Goal: Task Accomplishment & Management: Manage account settings

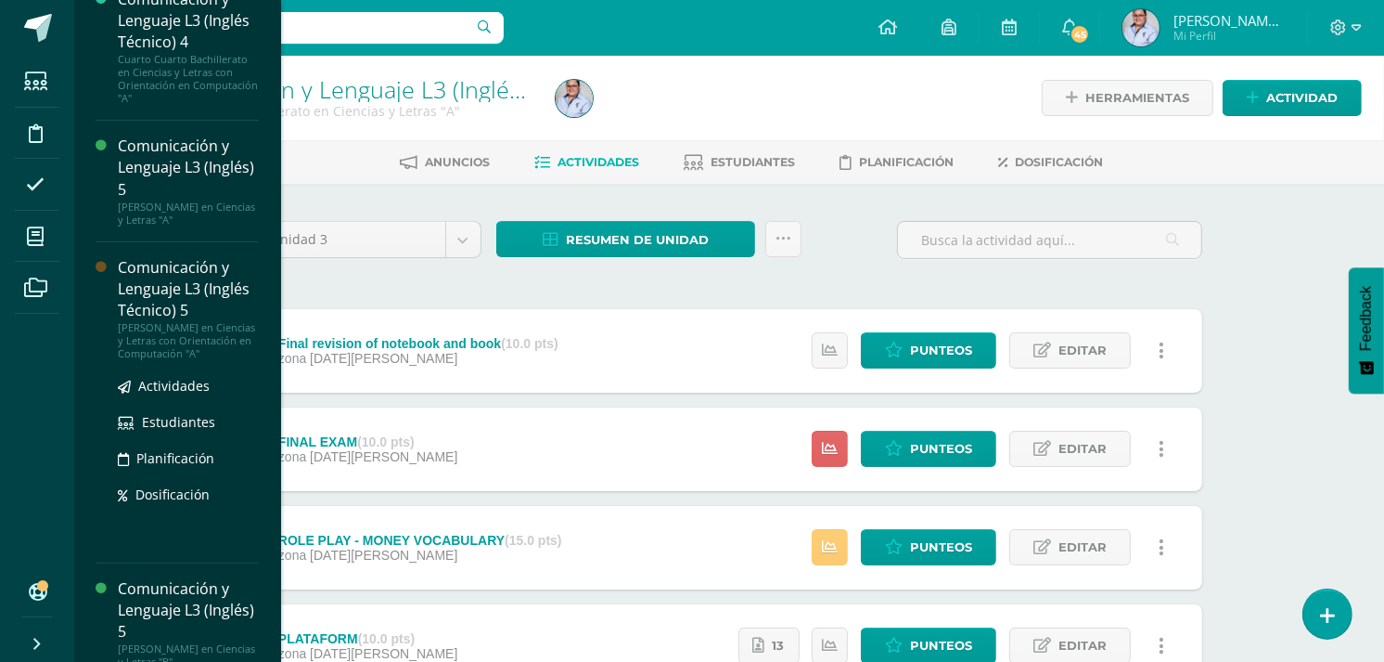
scroll to position [375, 0]
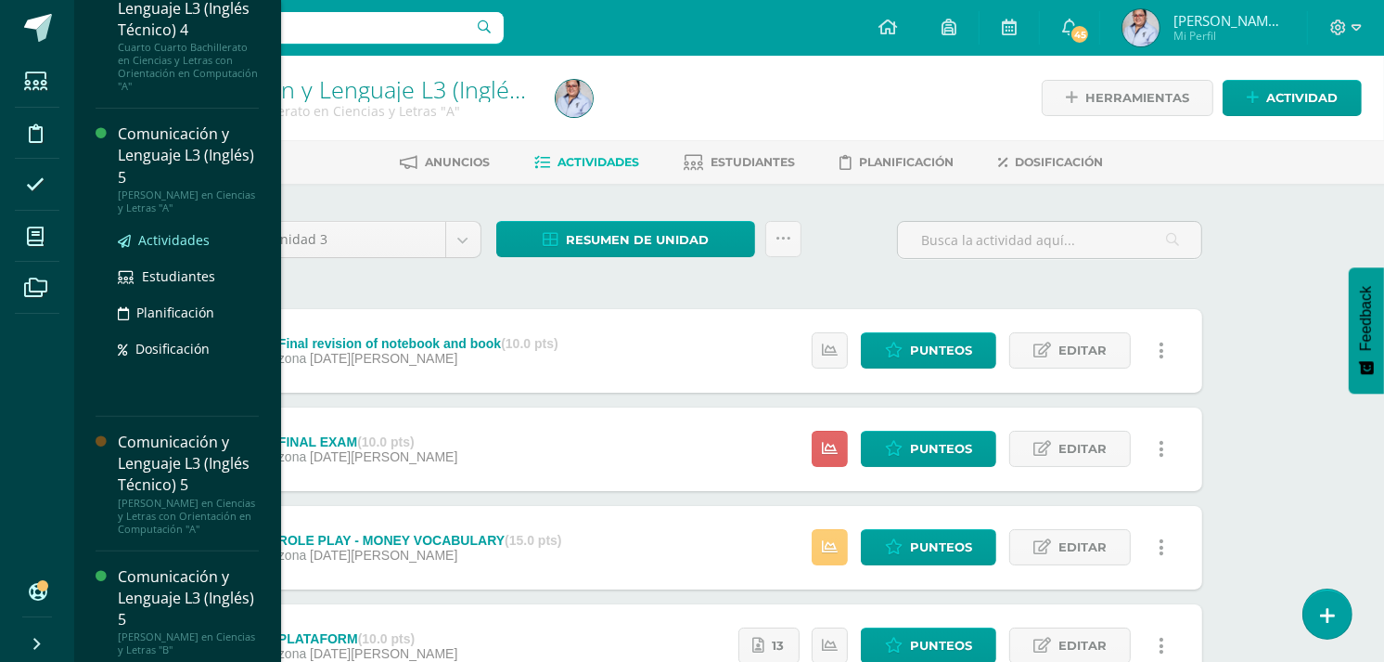
click at [179, 242] on span "Actividades" at bounding box center [173, 240] width 71 height 18
click at [187, 273] on span "Estudiantes" at bounding box center [178, 276] width 73 height 18
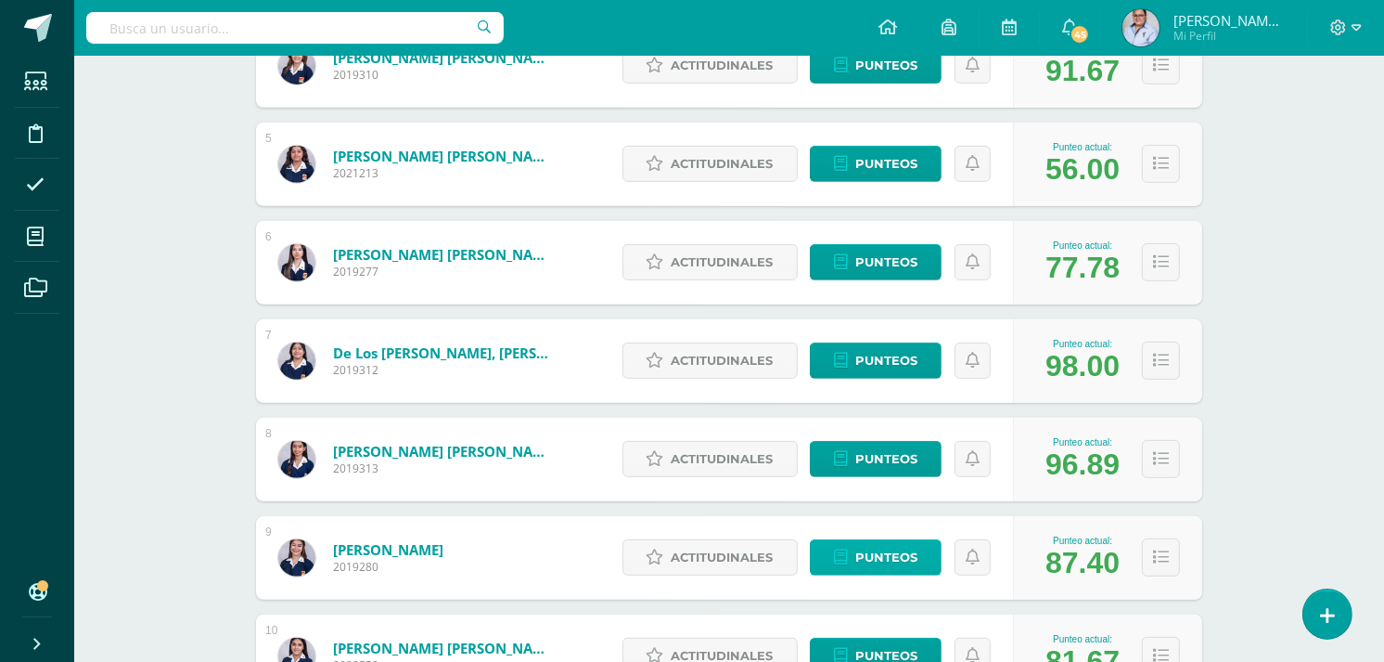
scroll to position [516, 0]
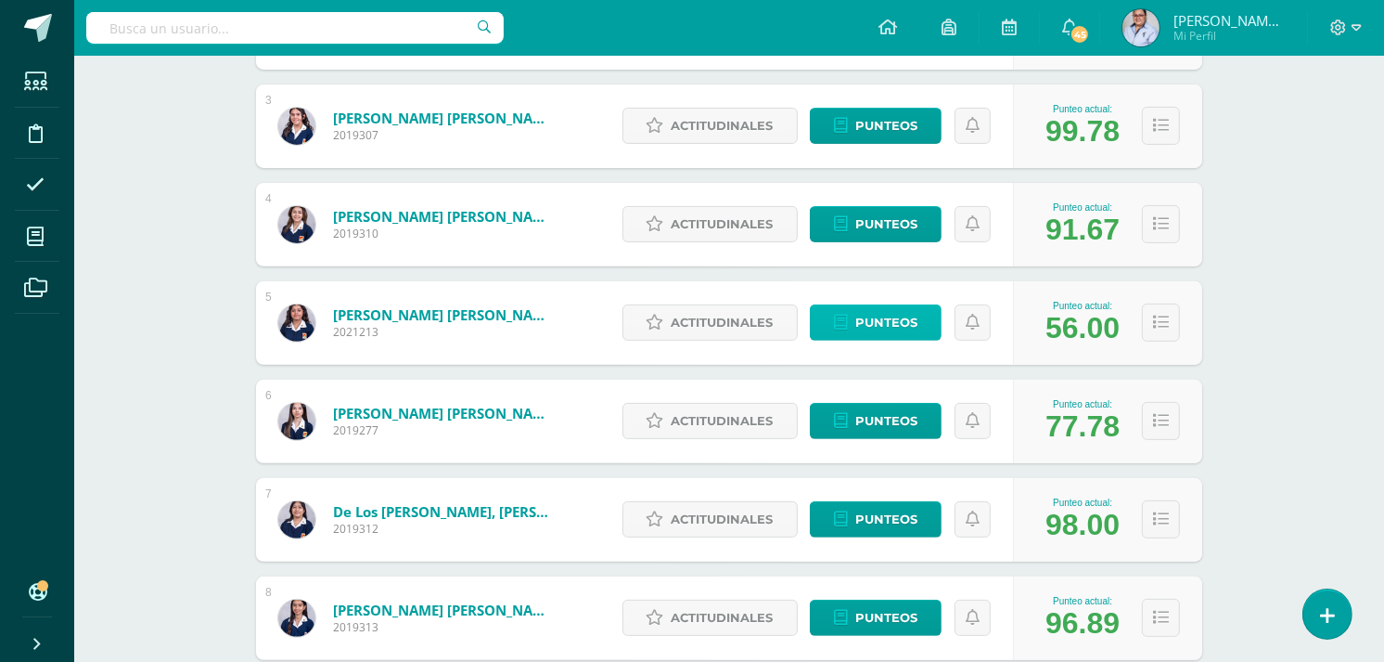
click at [894, 321] on span "Punteos" at bounding box center [886, 322] width 62 height 34
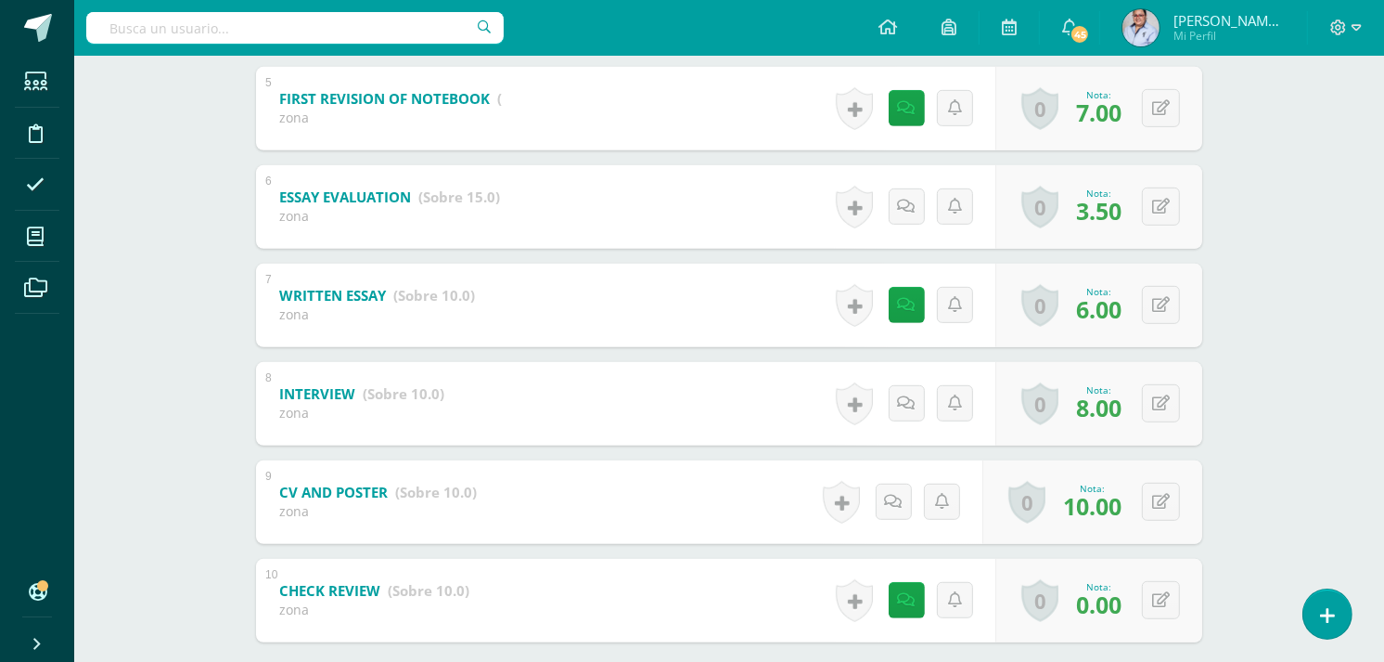
scroll to position [893, 0]
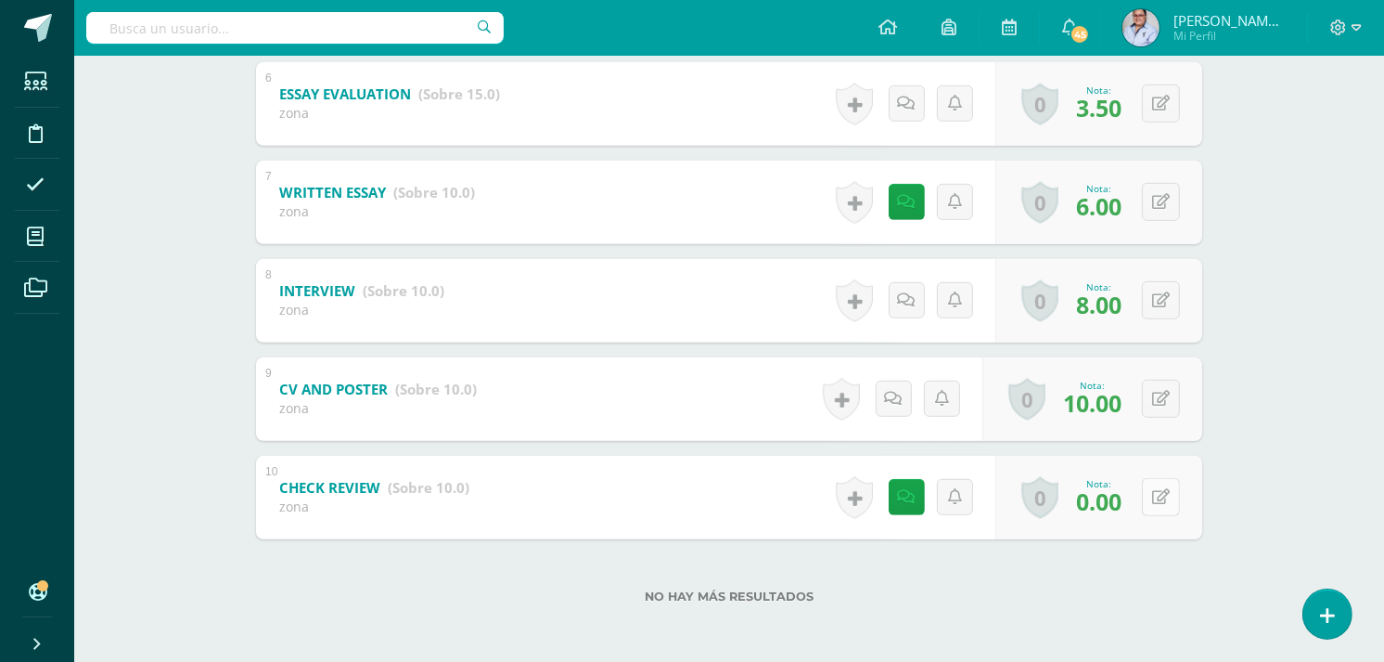
click at [1152, 497] on button at bounding box center [1161, 497] width 38 height 38
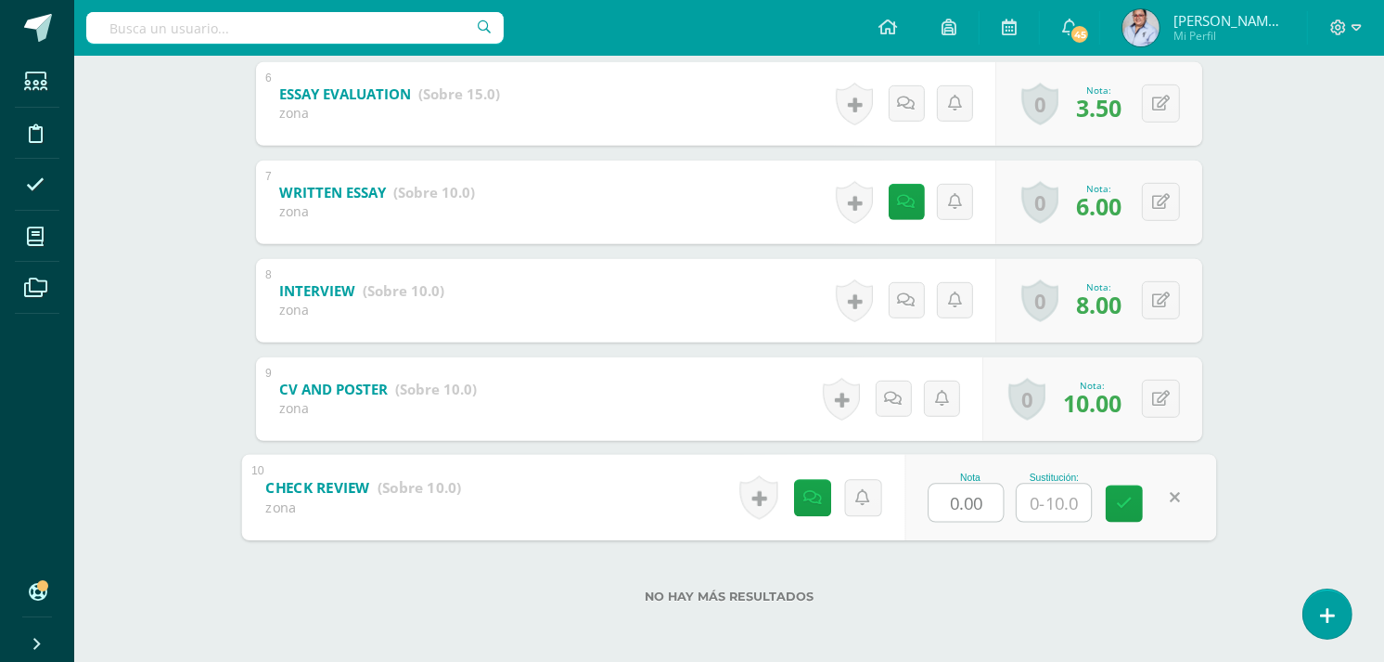
type input "8"
click at [1128, 506] on icon at bounding box center [1124, 503] width 17 height 16
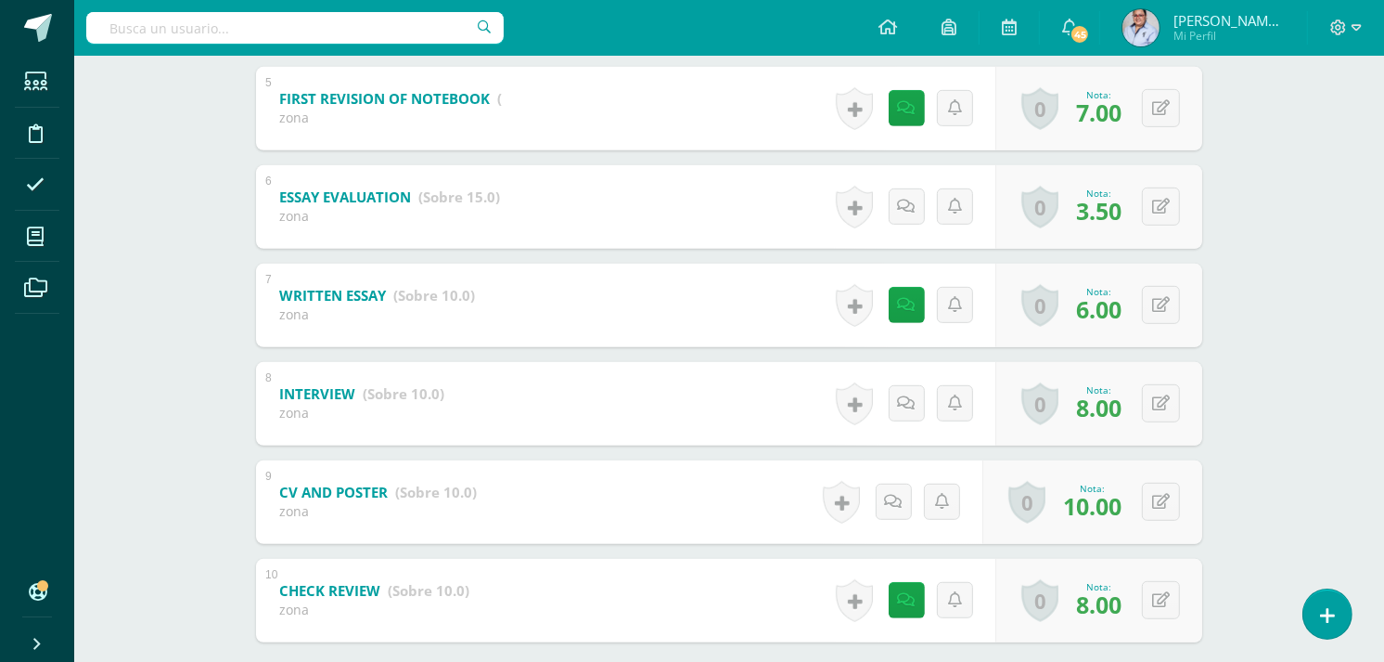
scroll to position [687, 0]
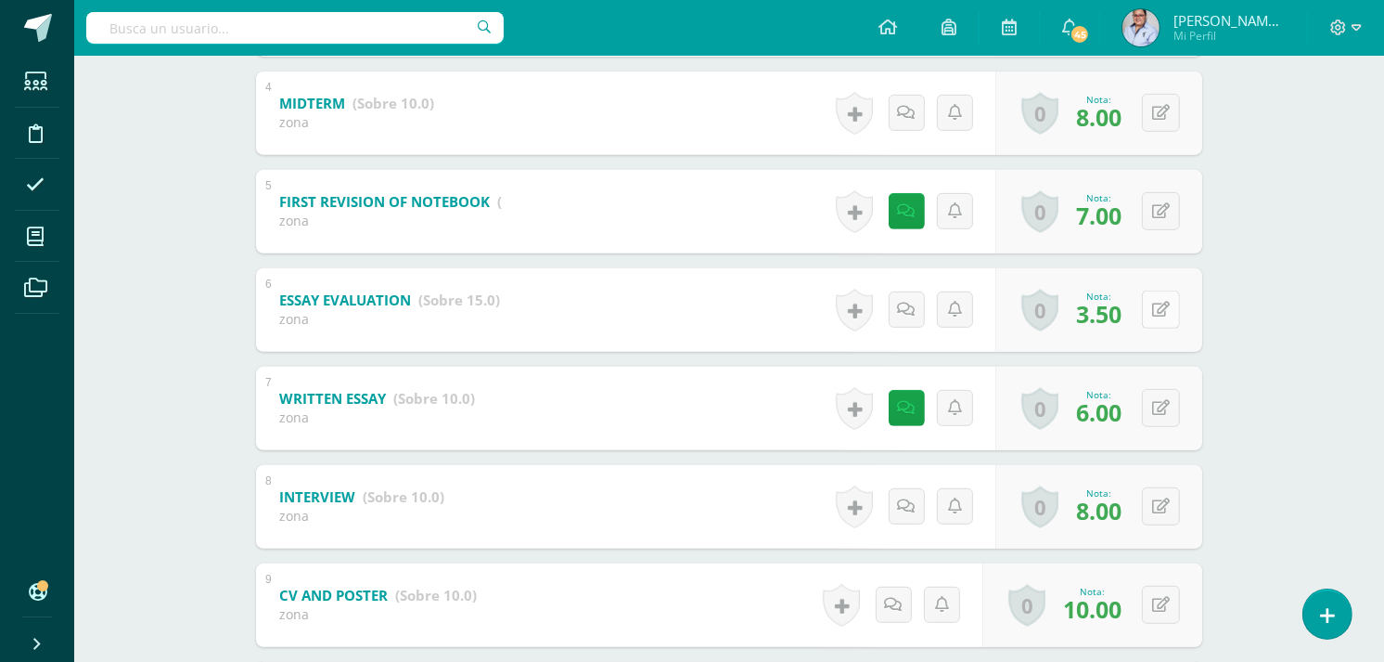
click at [1158, 309] on icon at bounding box center [1161, 310] width 18 height 16
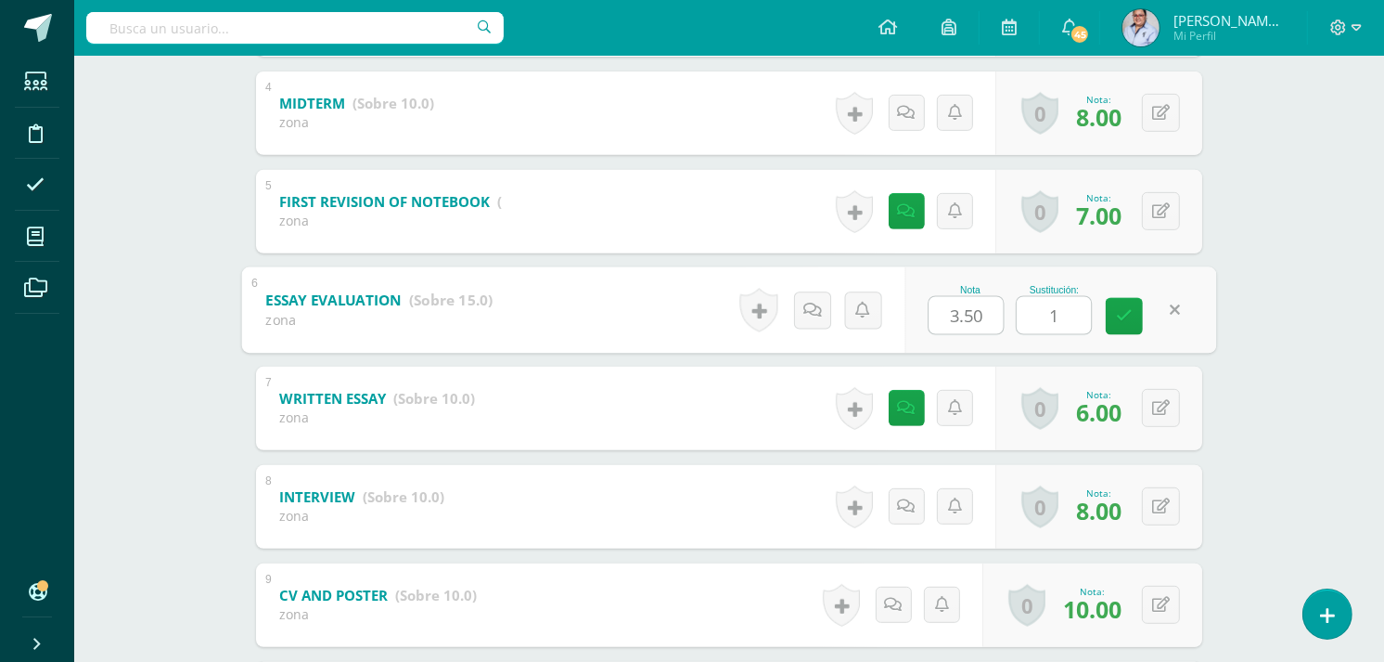
type input "12"
click at [1124, 320] on icon at bounding box center [1124, 316] width 17 height 16
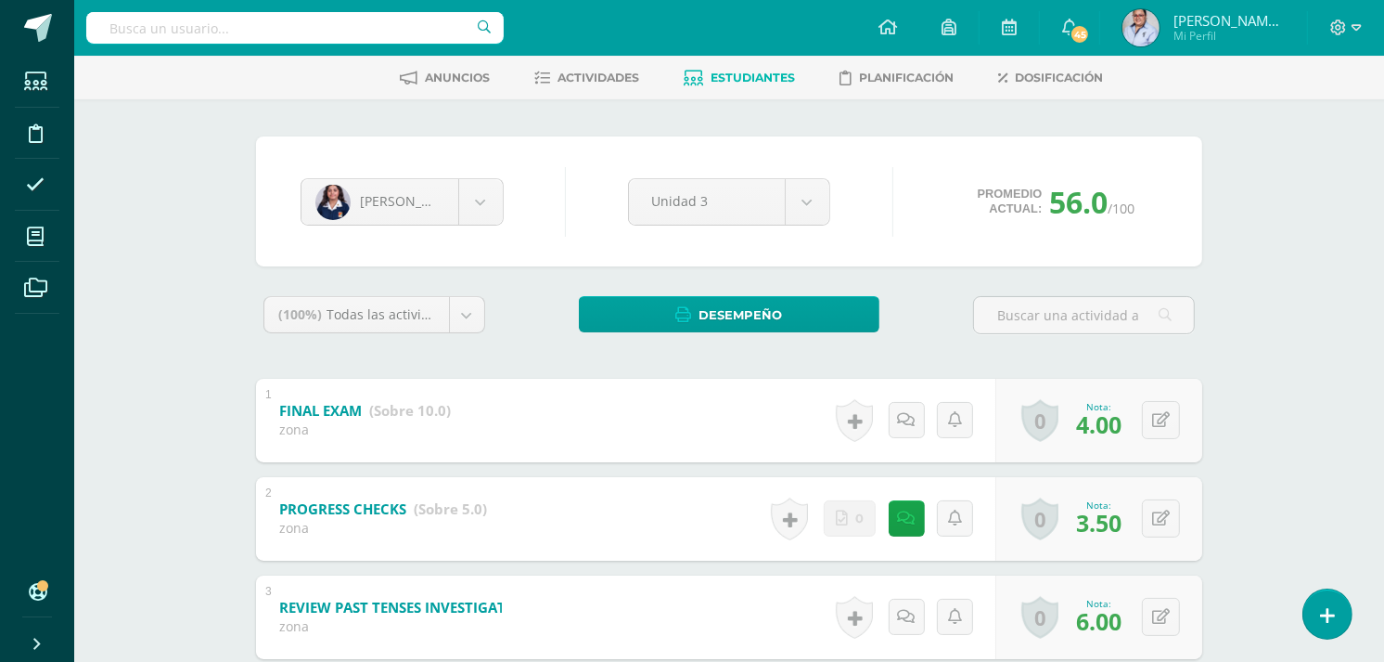
scroll to position [0, 0]
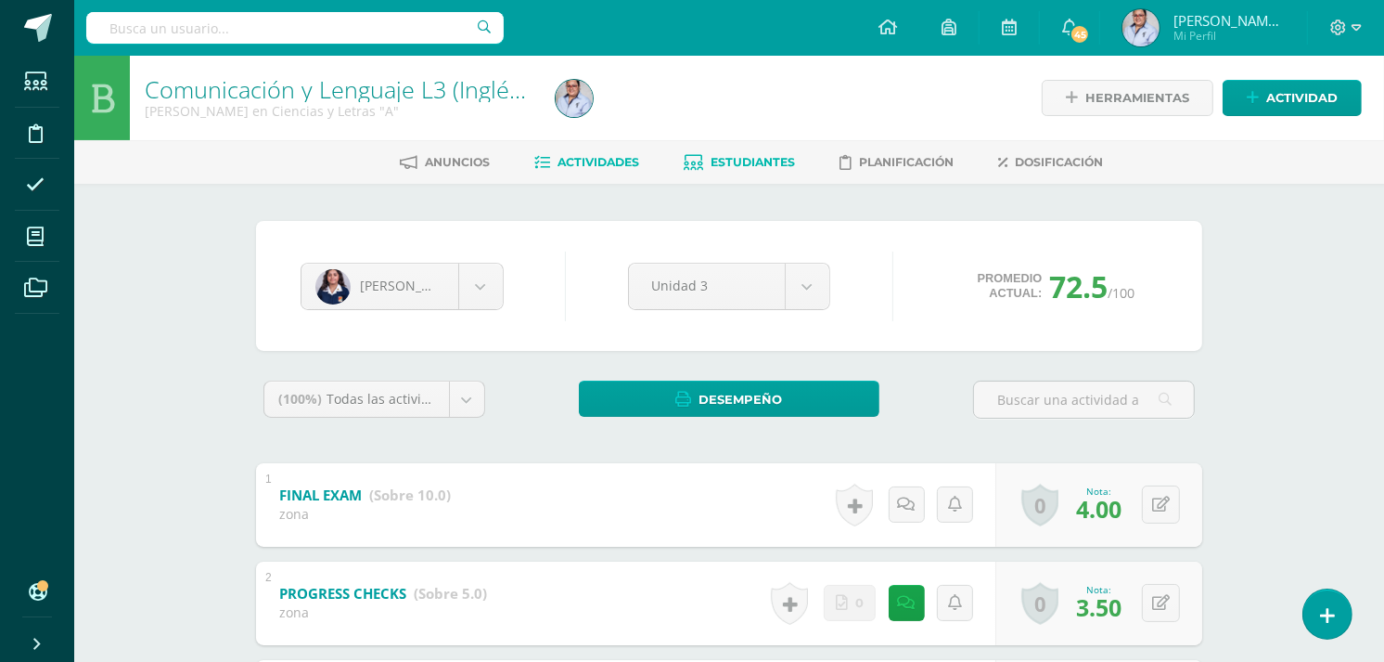
click at [598, 155] on span "Actividades" at bounding box center [599, 162] width 82 height 14
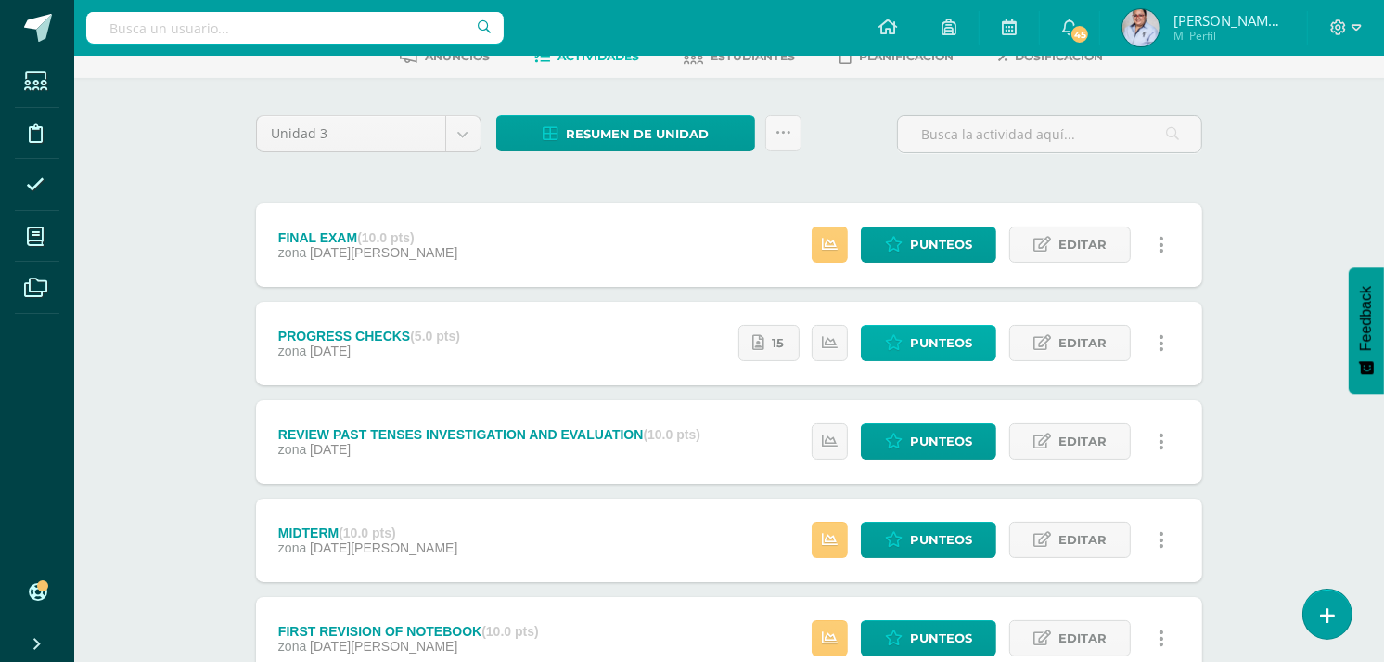
scroll to position [103, 0]
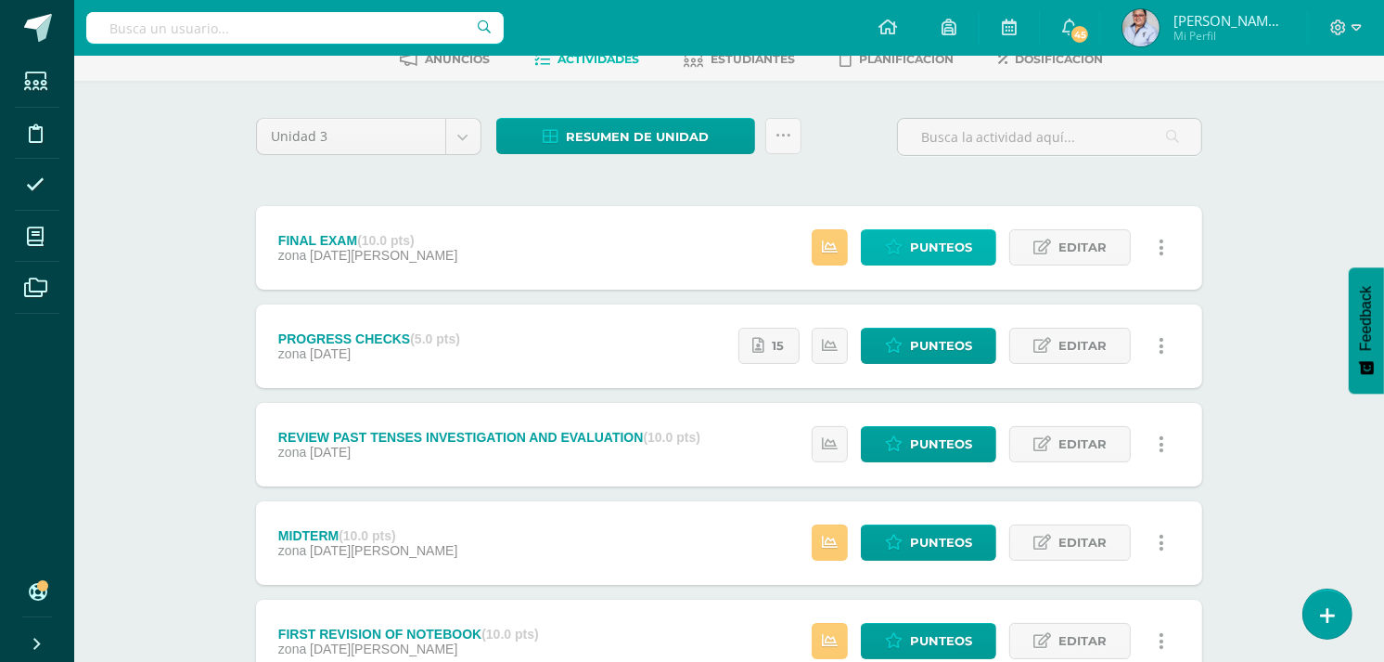
click at [931, 248] on span "Punteos" at bounding box center [941, 247] width 62 height 34
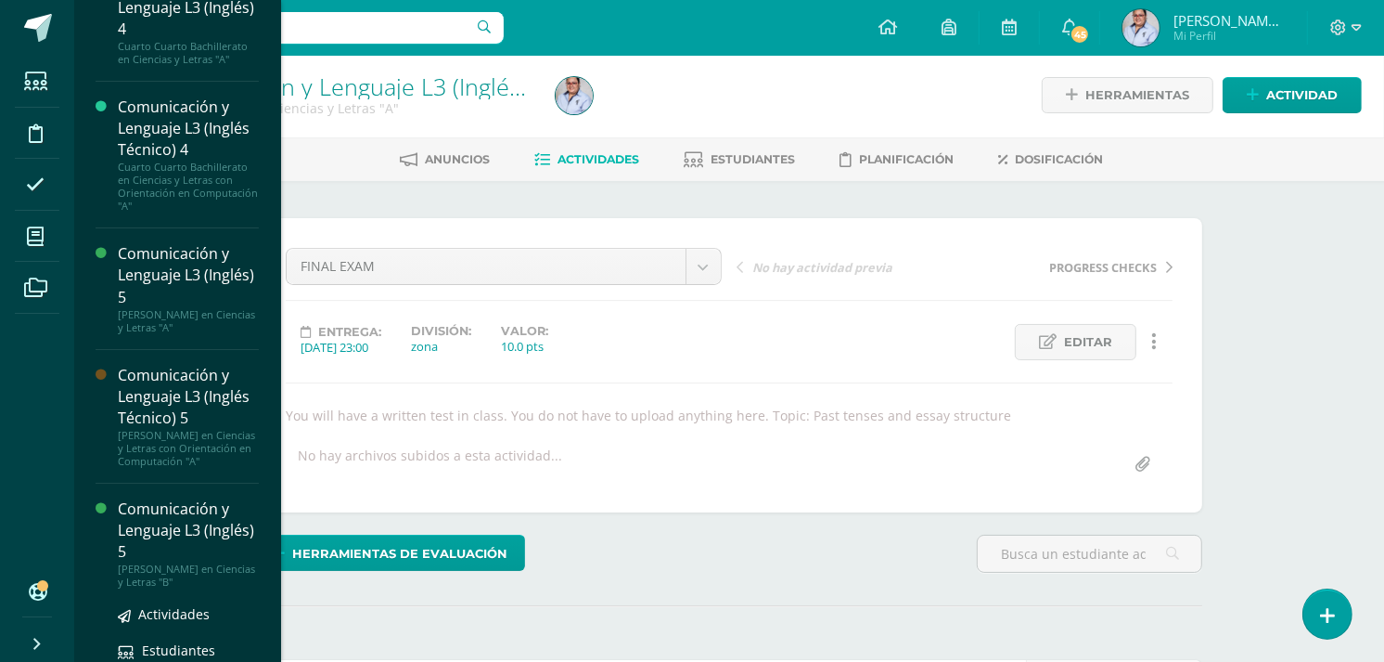
scroll to position [307, 0]
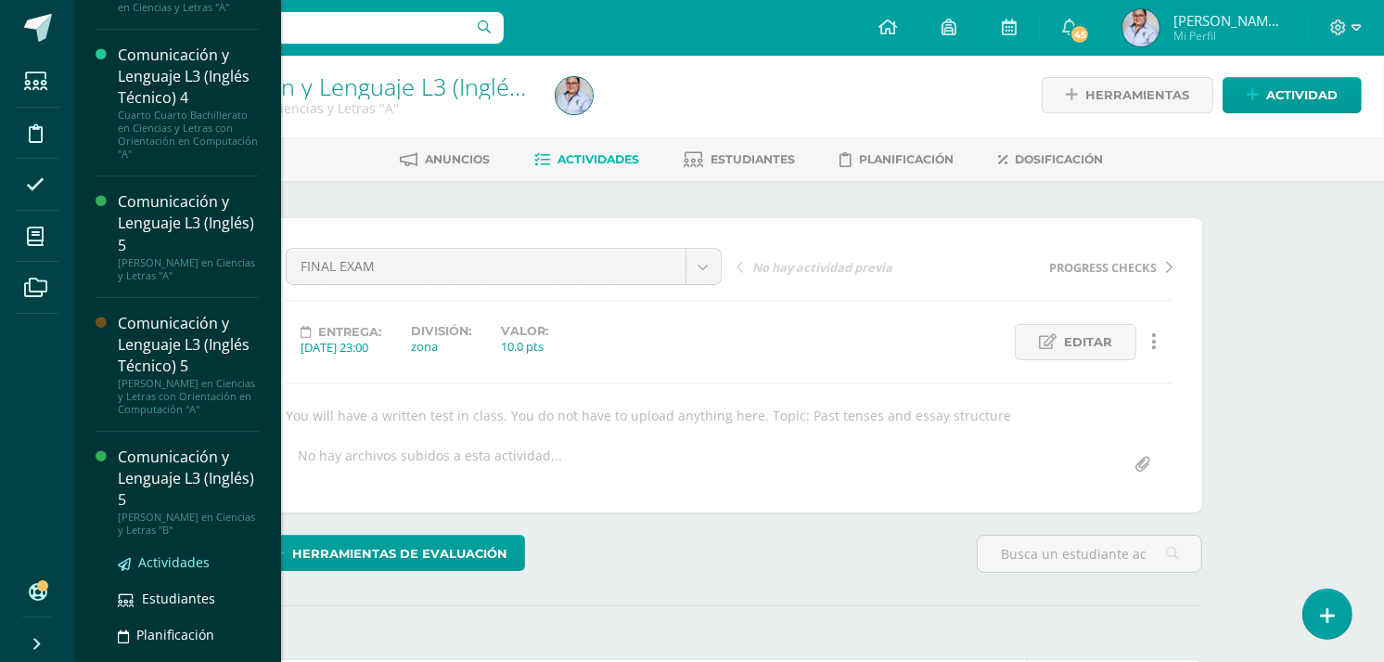
click at [168, 571] on span "Actividades" at bounding box center [173, 562] width 71 height 18
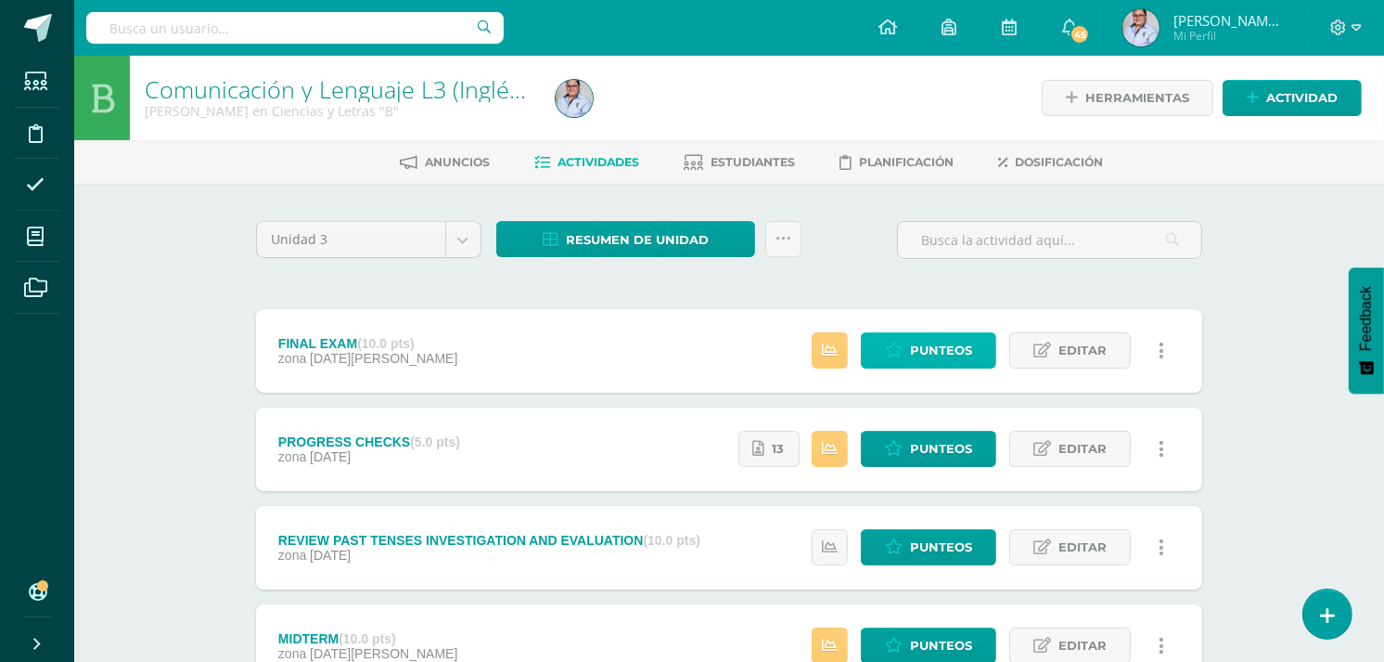
click at [932, 347] on span "Punteos" at bounding box center [941, 350] width 62 height 34
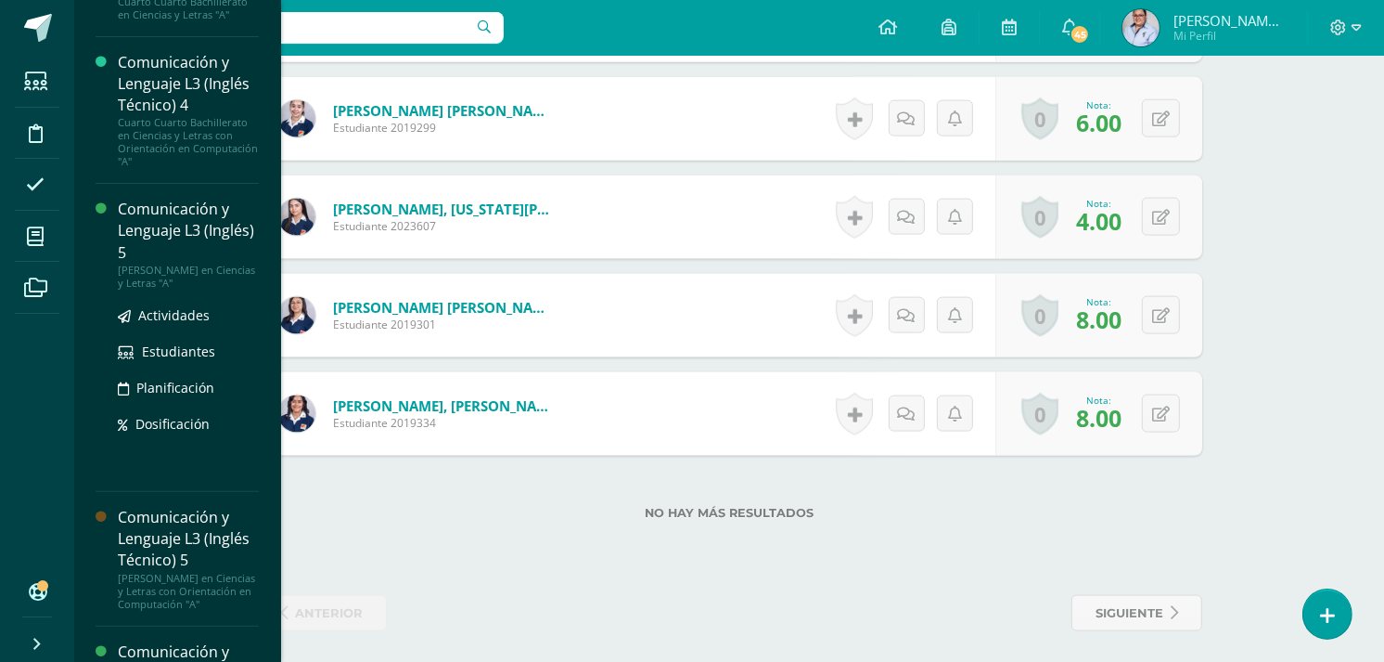
scroll to position [339, 0]
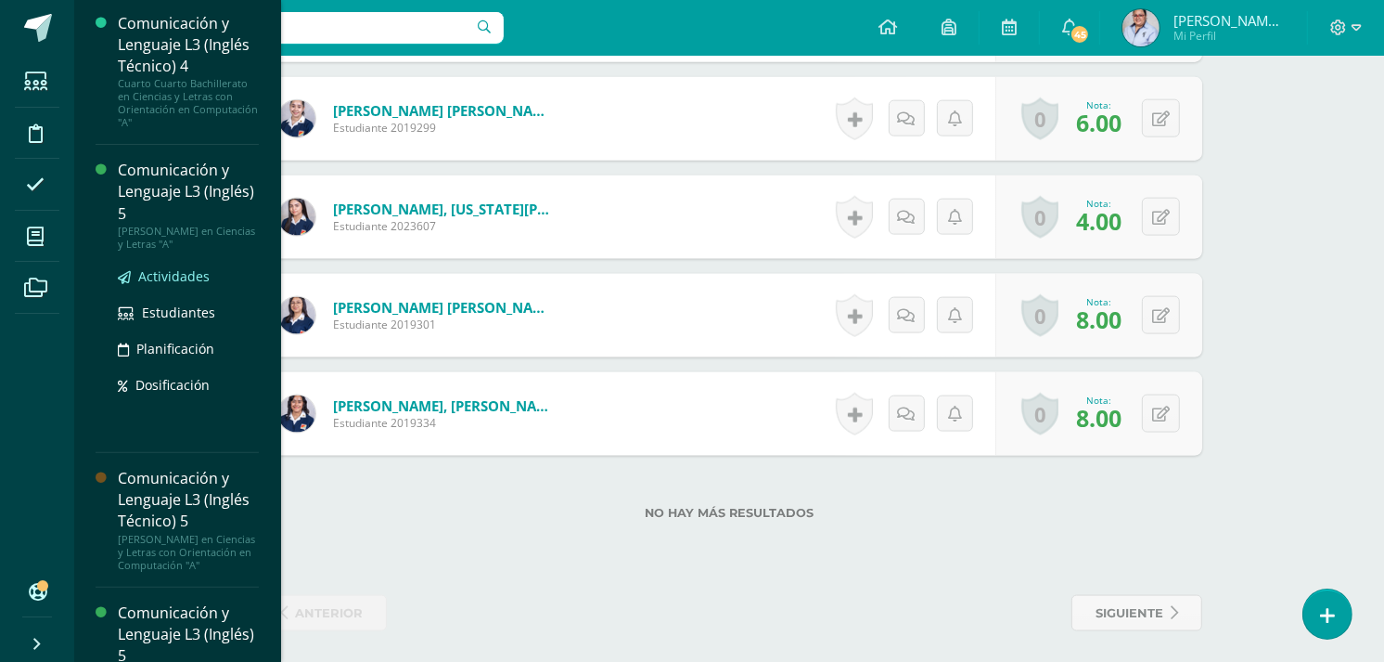
click at [159, 271] on span "Actividades" at bounding box center [173, 276] width 71 height 18
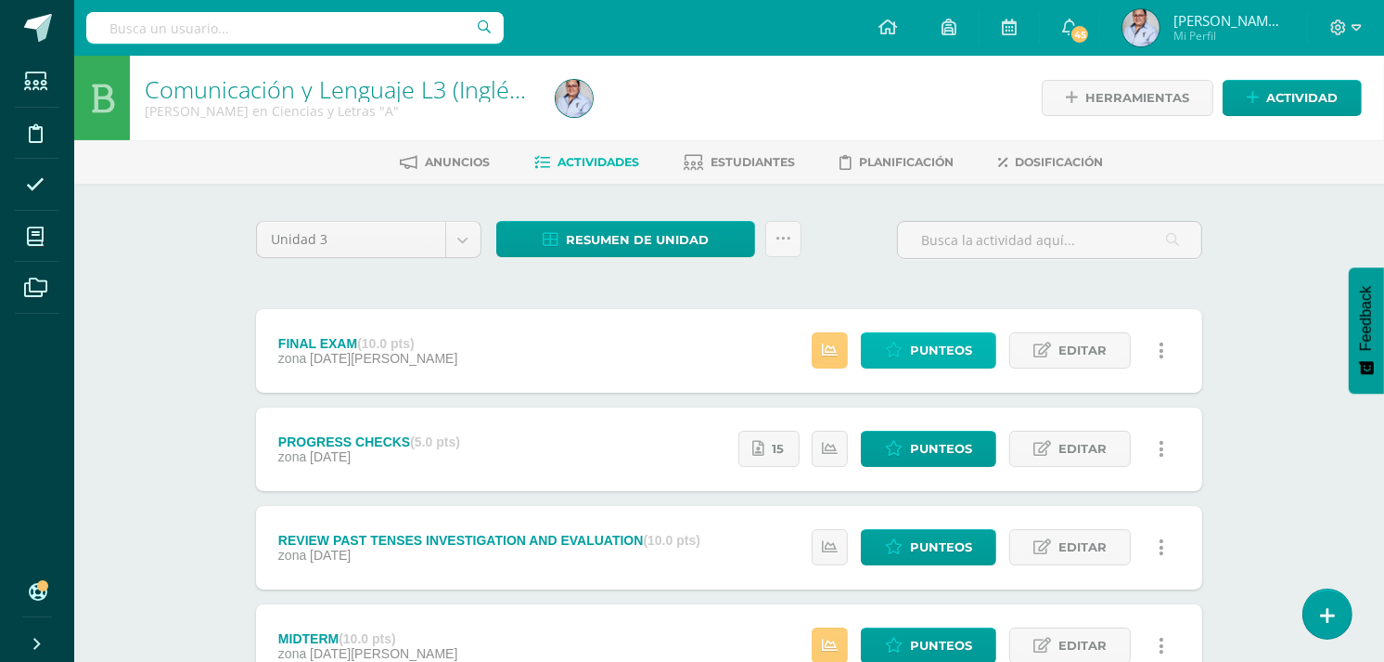
click at [976, 348] on link "Punteos" at bounding box center [928, 350] width 135 height 36
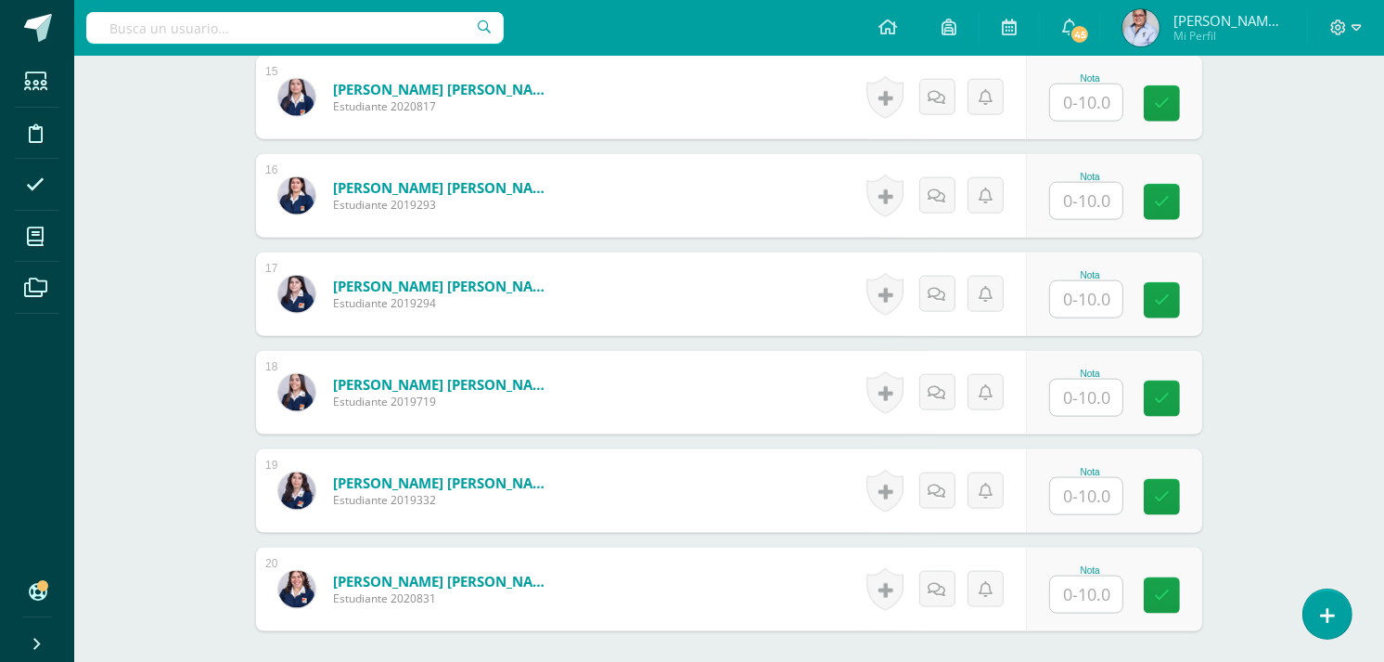
scroll to position [1856, 0]
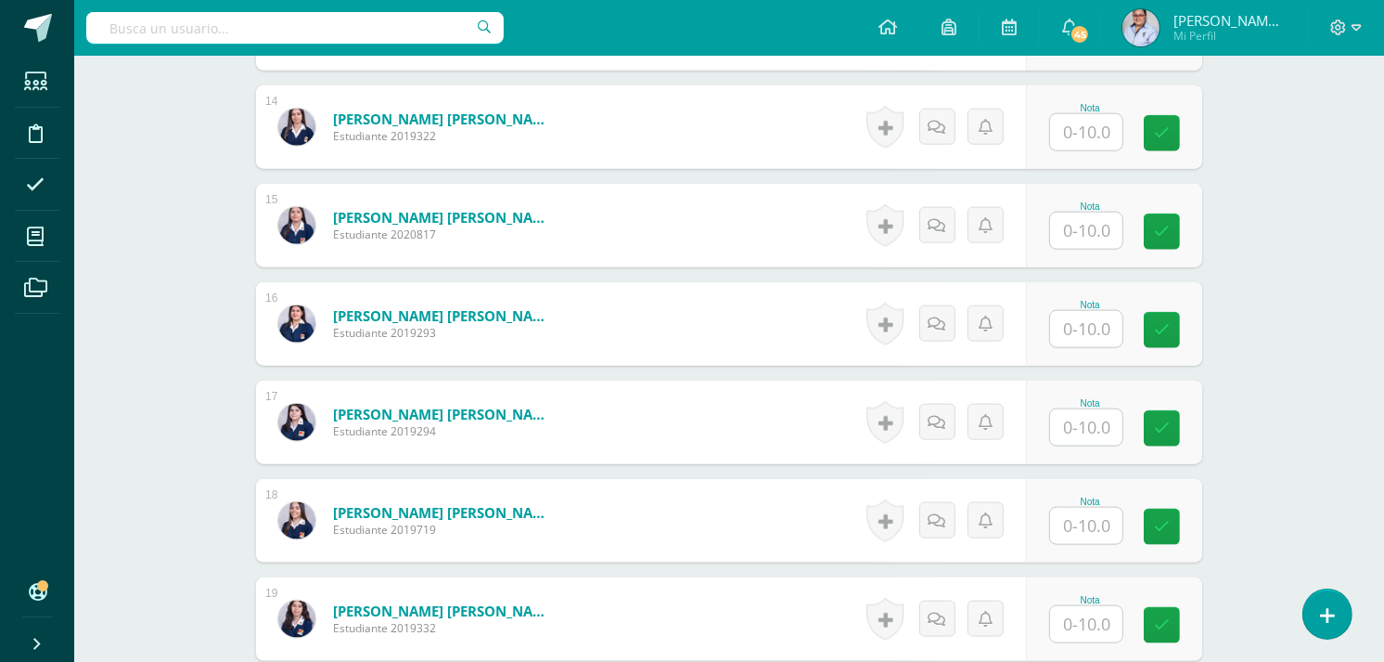
click at [1097, 331] on input "text" at bounding box center [1086, 329] width 72 height 36
type input "8"
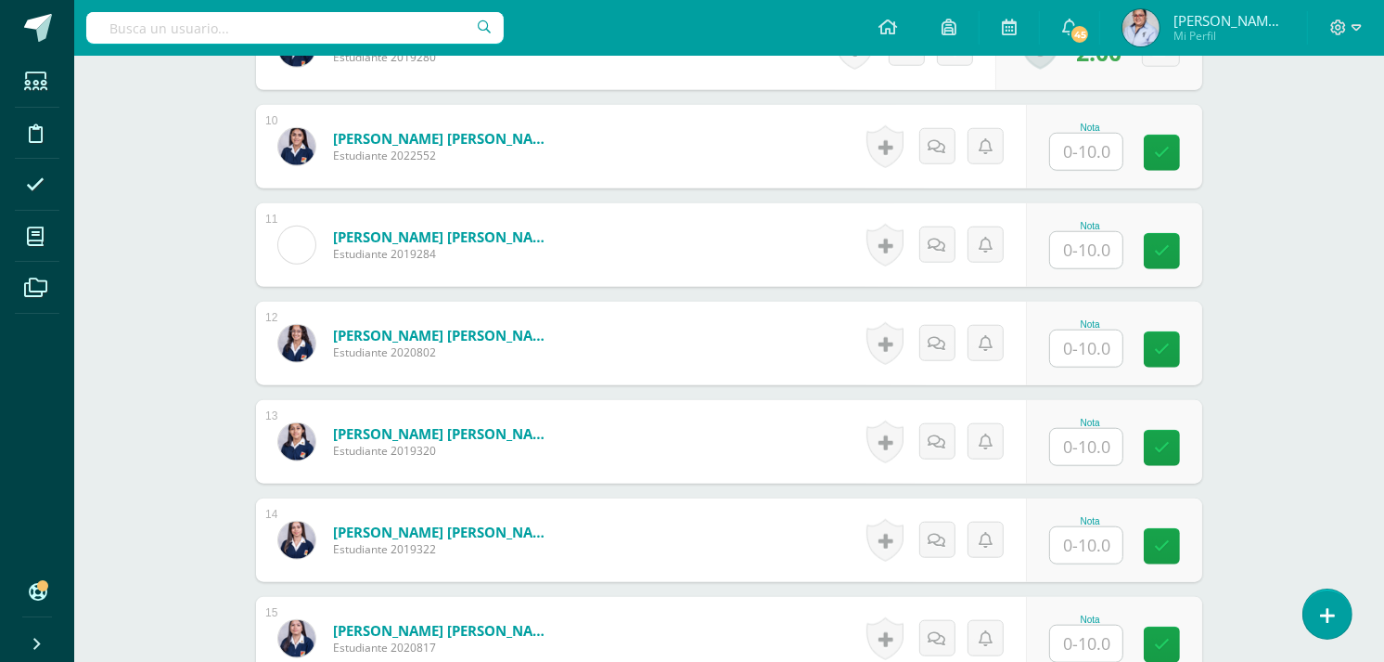
scroll to position [1134, 0]
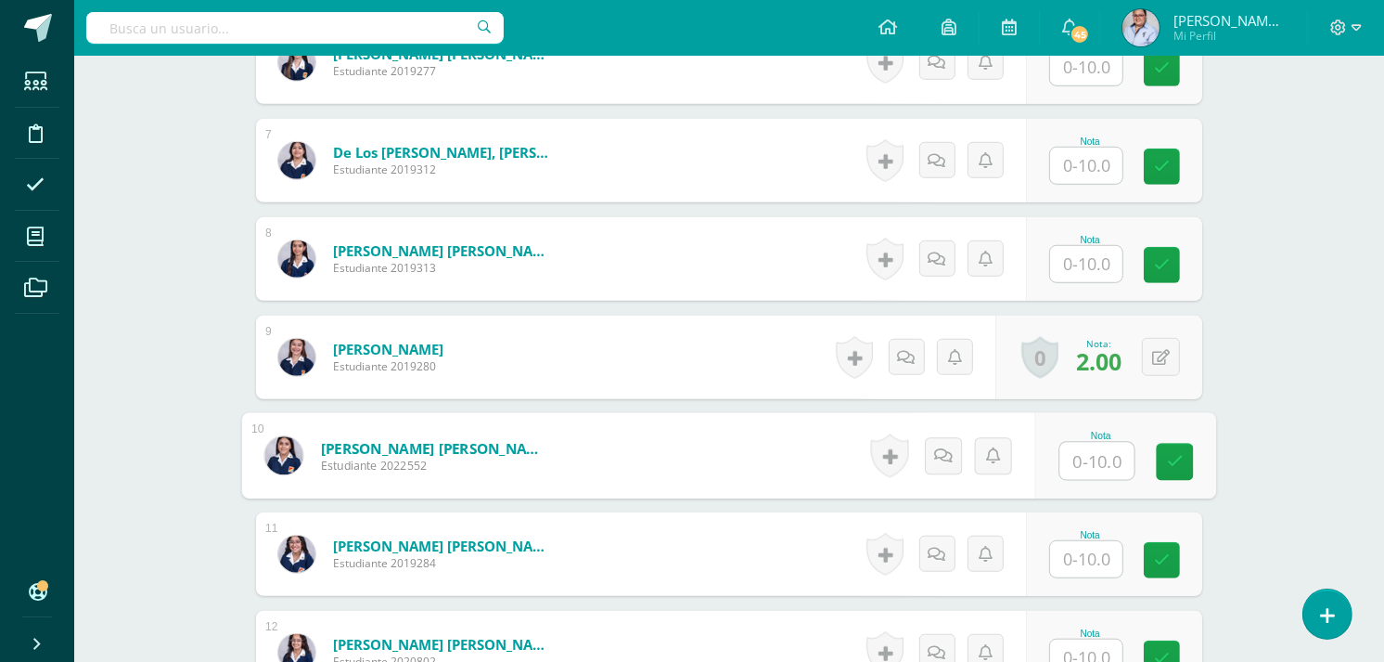
click at [1083, 457] on input "text" at bounding box center [1097, 461] width 74 height 37
type input "4"
click at [1260, 295] on div "Comunicación y Lenguaje L3 (Inglés) 5 Quinto Quinto Bachillerato en Ciencias y …" at bounding box center [729, 307] width 1310 height 2771
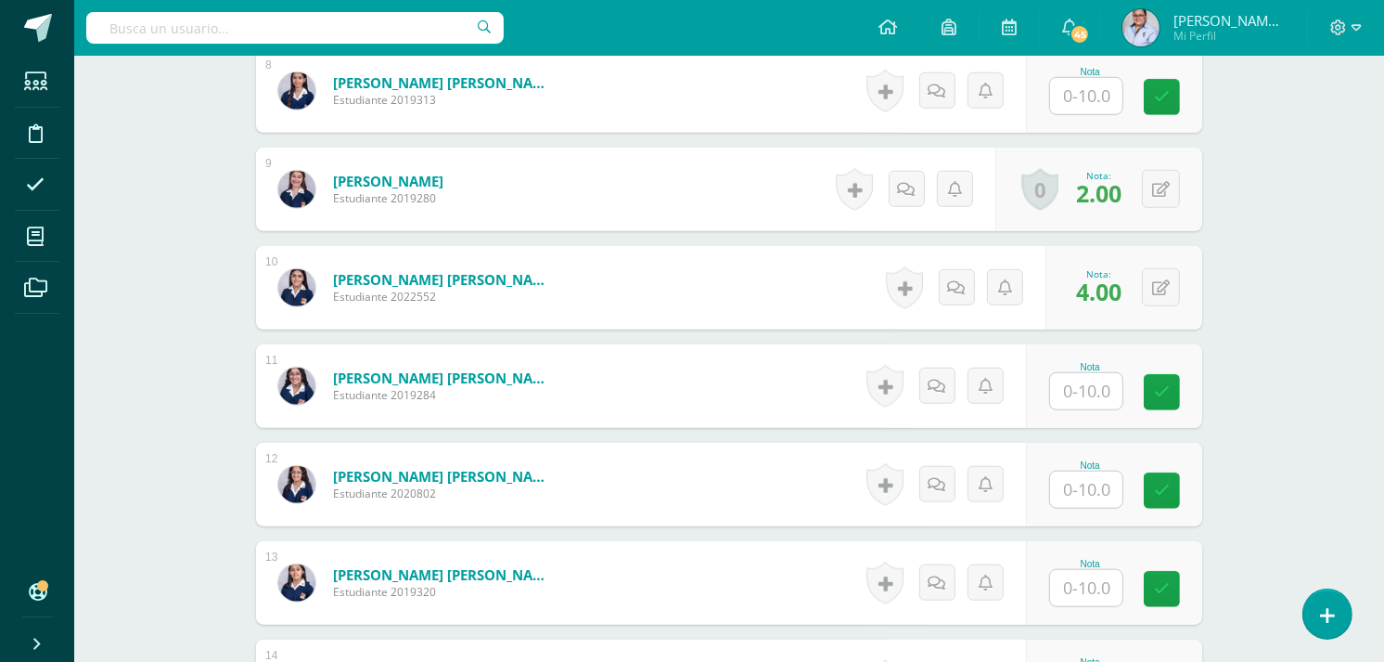
scroll to position [1340, 0]
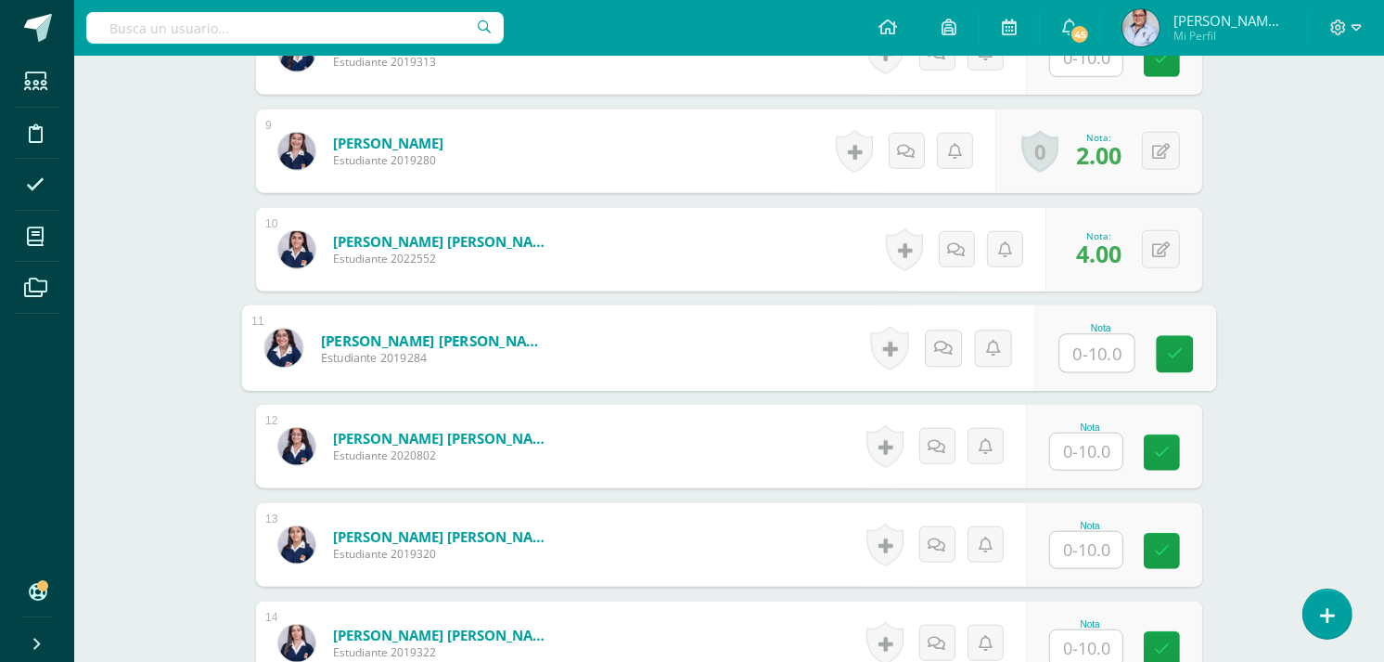
click at [1102, 355] on input "text" at bounding box center [1097, 353] width 74 height 37
type input "4"
click at [1276, 215] on div "Comunicación y Lenguaje L3 (Inglés) 5 Quinto Quinto Bachillerato en Ciencias y …" at bounding box center [729, 101] width 1310 height 2771
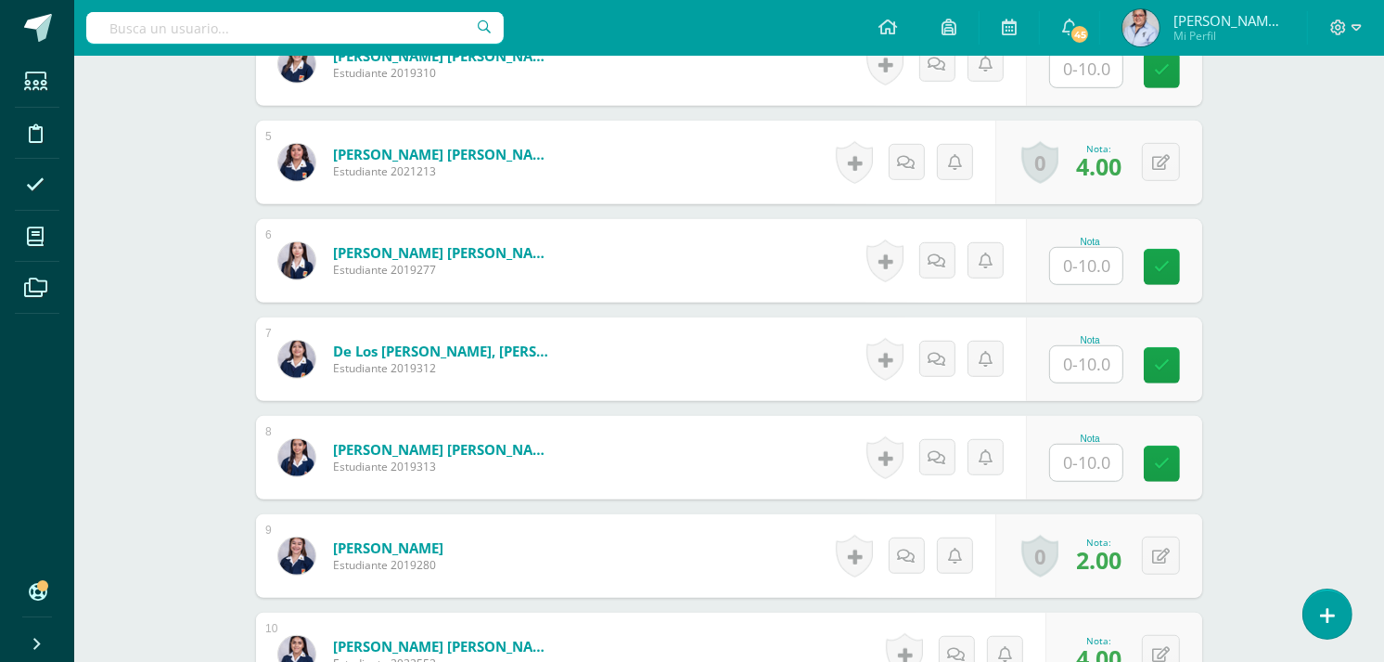
scroll to position [928, 0]
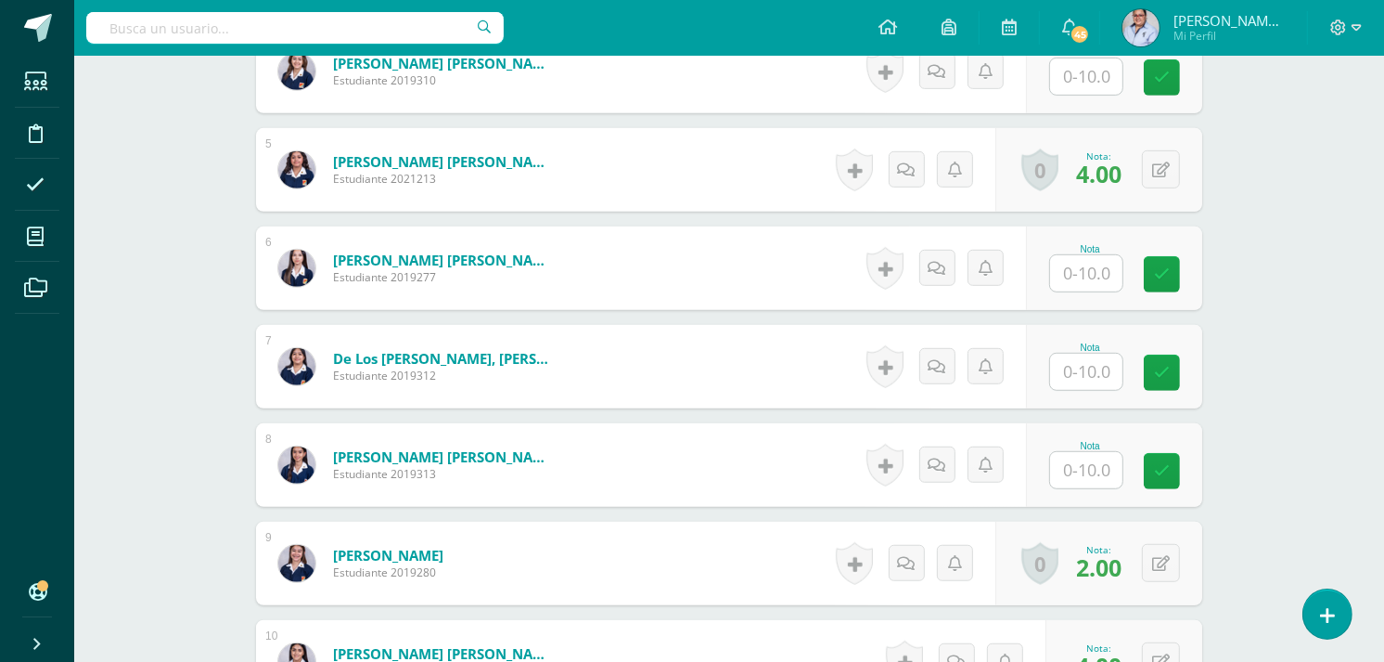
click at [1096, 373] on input "text" at bounding box center [1086, 371] width 72 height 36
type input "10"
click at [1291, 306] on div "Comunicación y Lenguaje L3 (Inglés) 5 Quinto Quinto Bachillerato en Ciencias y …" at bounding box center [729, 513] width 1310 height 2771
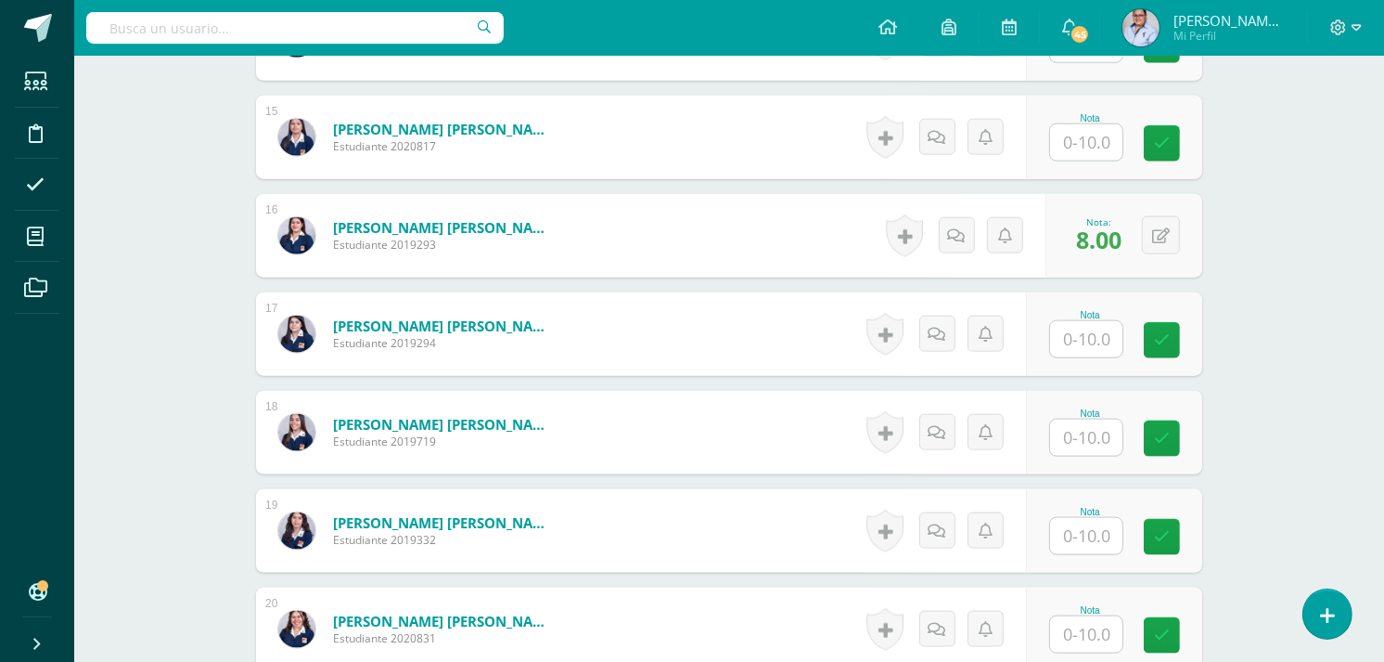
scroll to position [2165, 0]
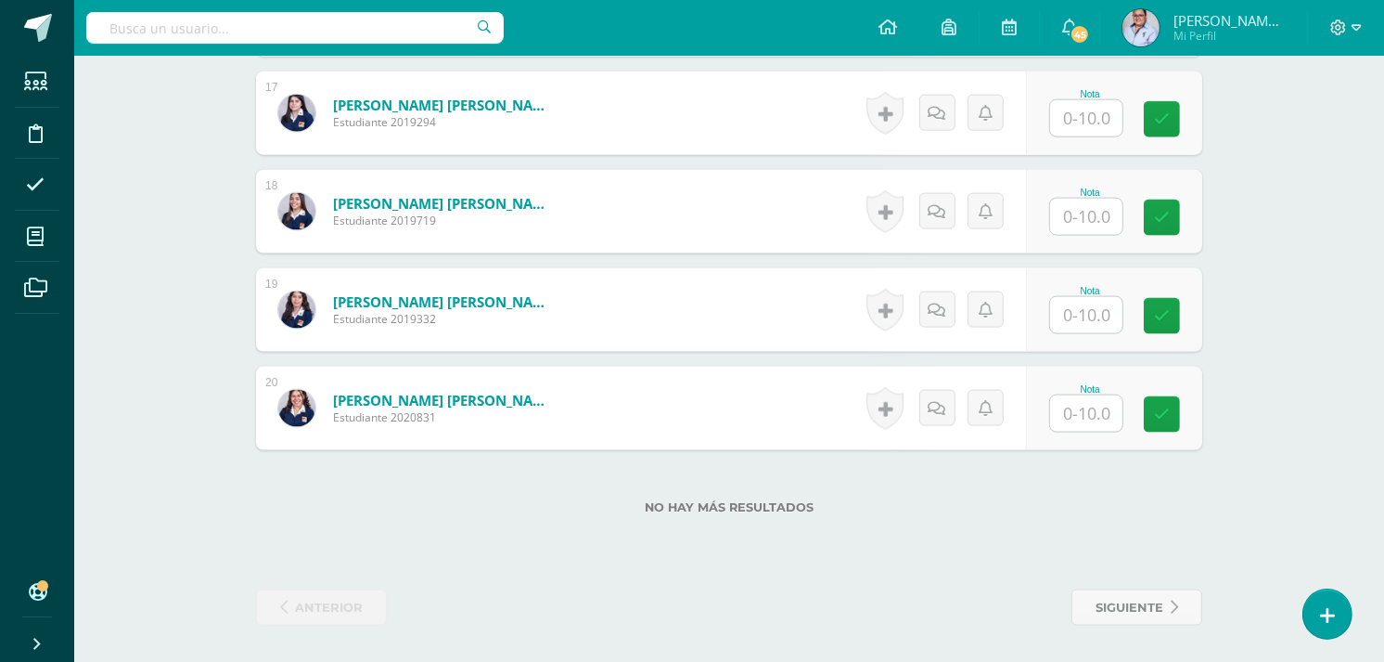
click at [1093, 217] on input "text" at bounding box center [1086, 217] width 72 height 36
type input "9"
click at [1076, 302] on input "text" at bounding box center [1086, 315] width 72 height 36
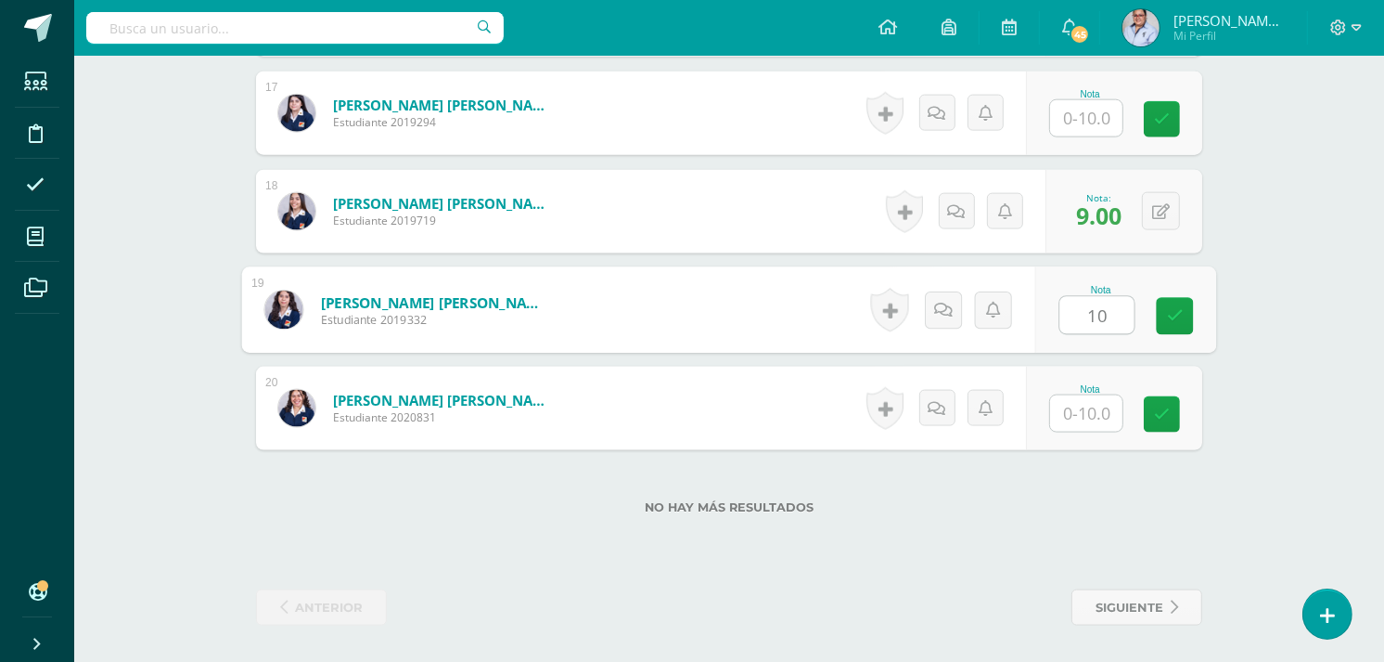
type input "10"
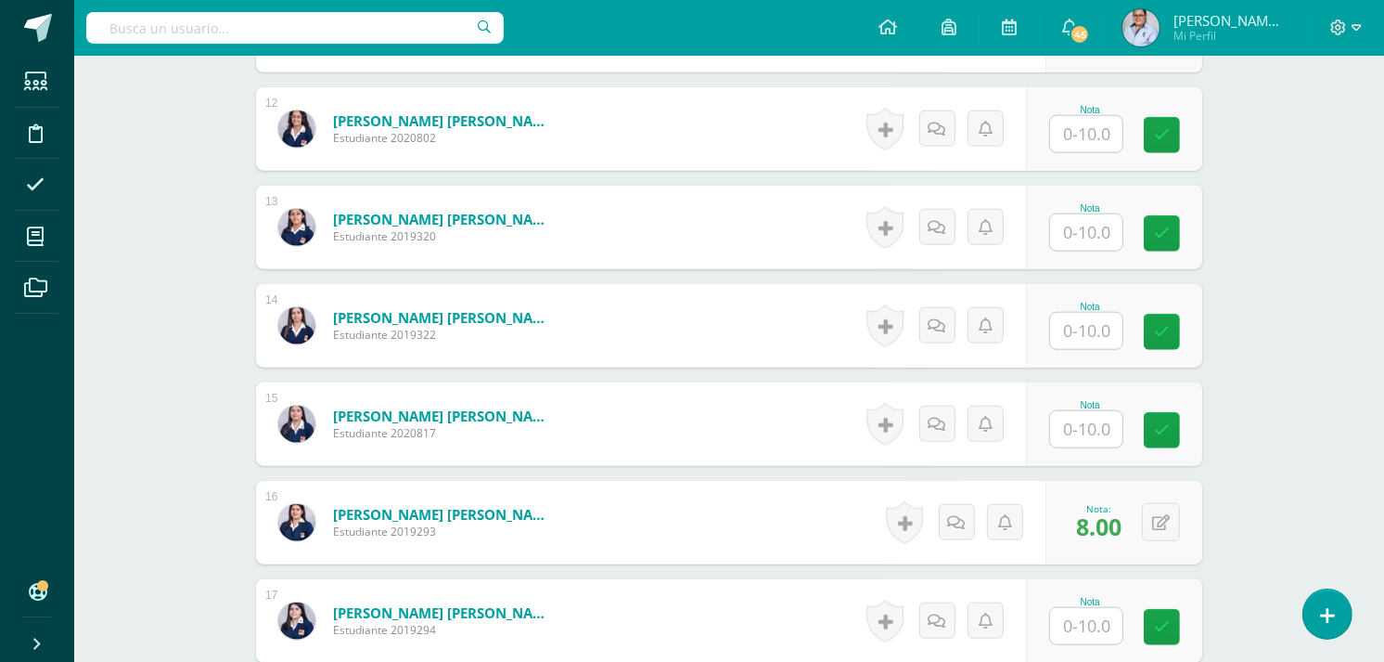
scroll to position [1649, 0]
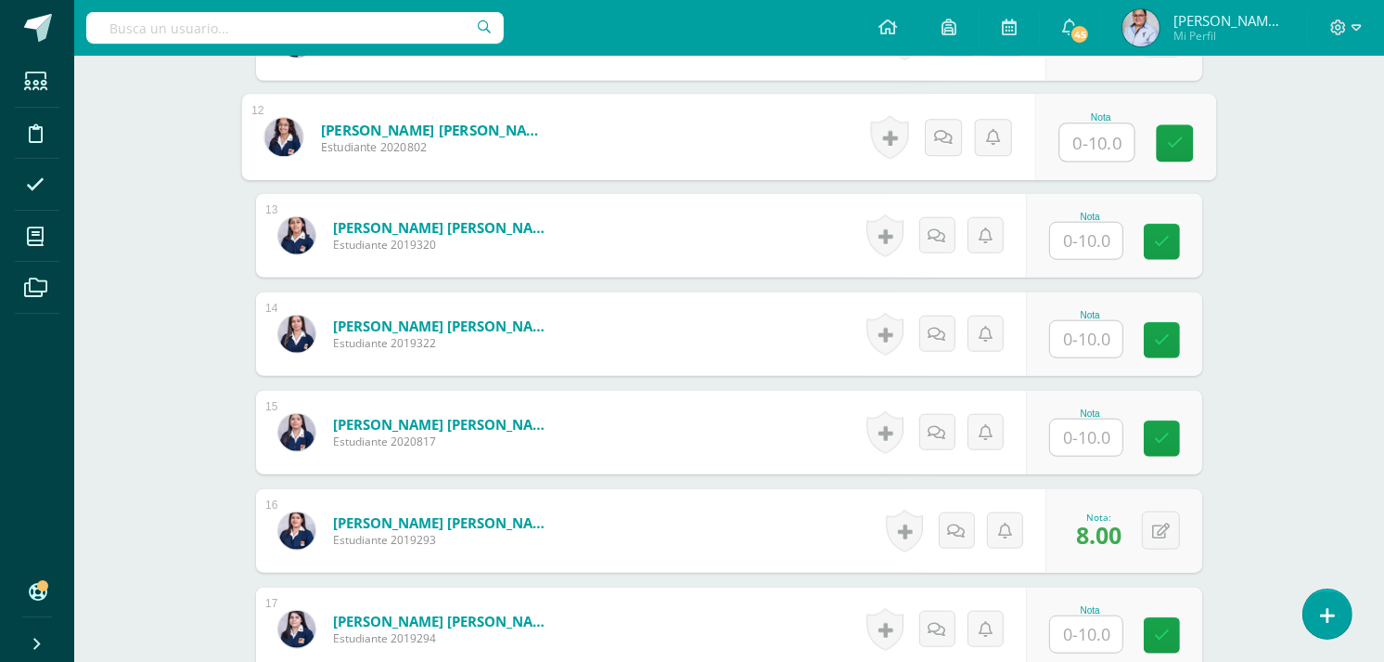
click at [1078, 143] on input "text" at bounding box center [1097, 142] width 74 height 37
type input "3"
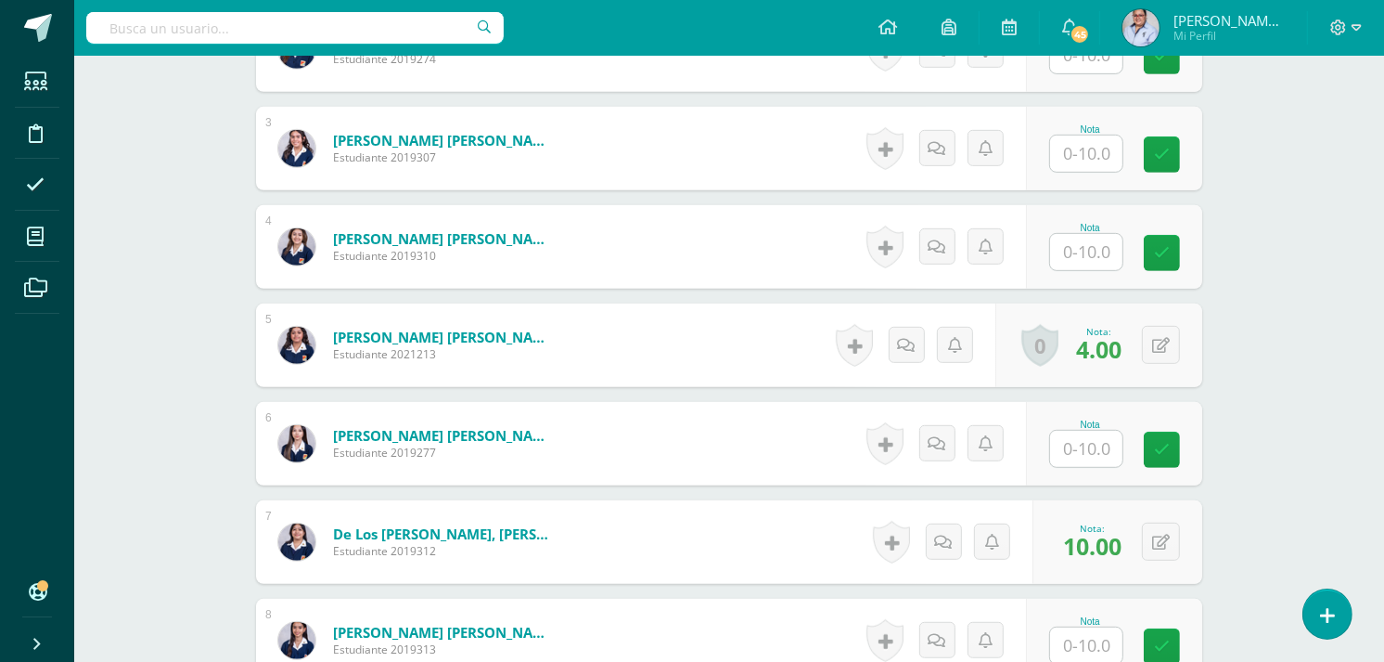
scroll to position [412, 0]
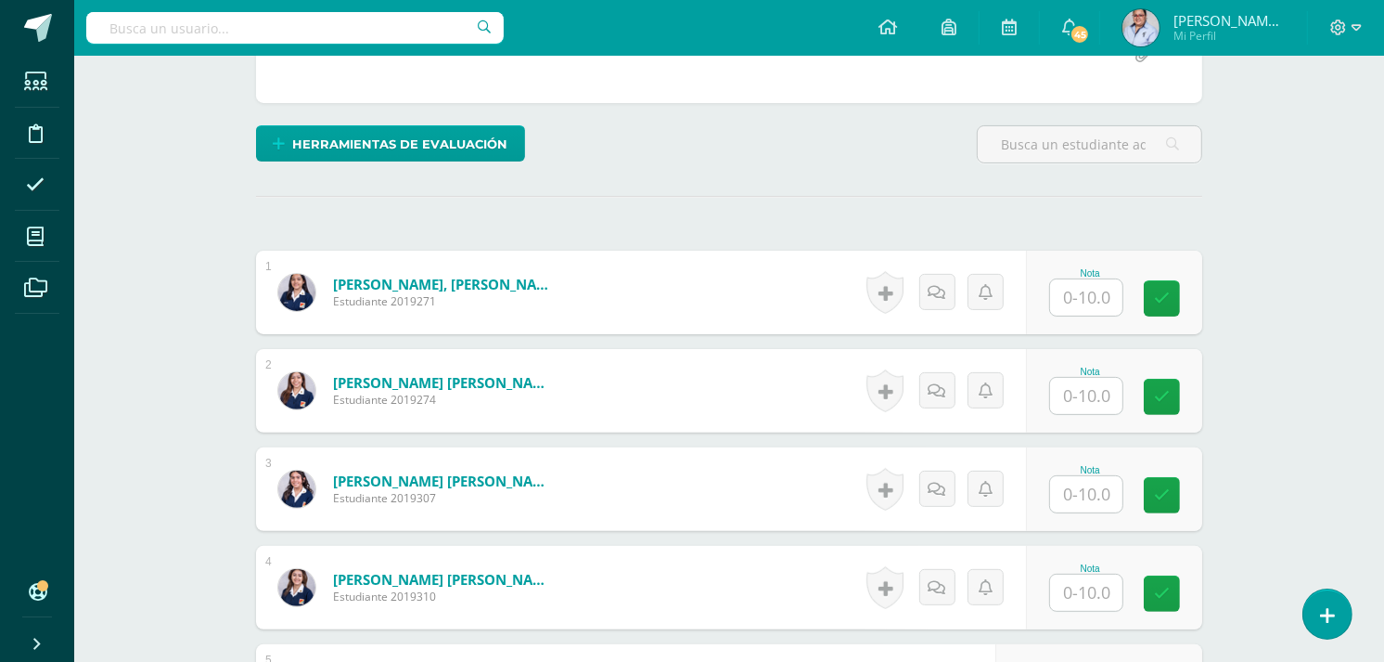
click at [1082, 298] on input "text" at bounding box center [1086, 297] width 72 height 36
type input "1"
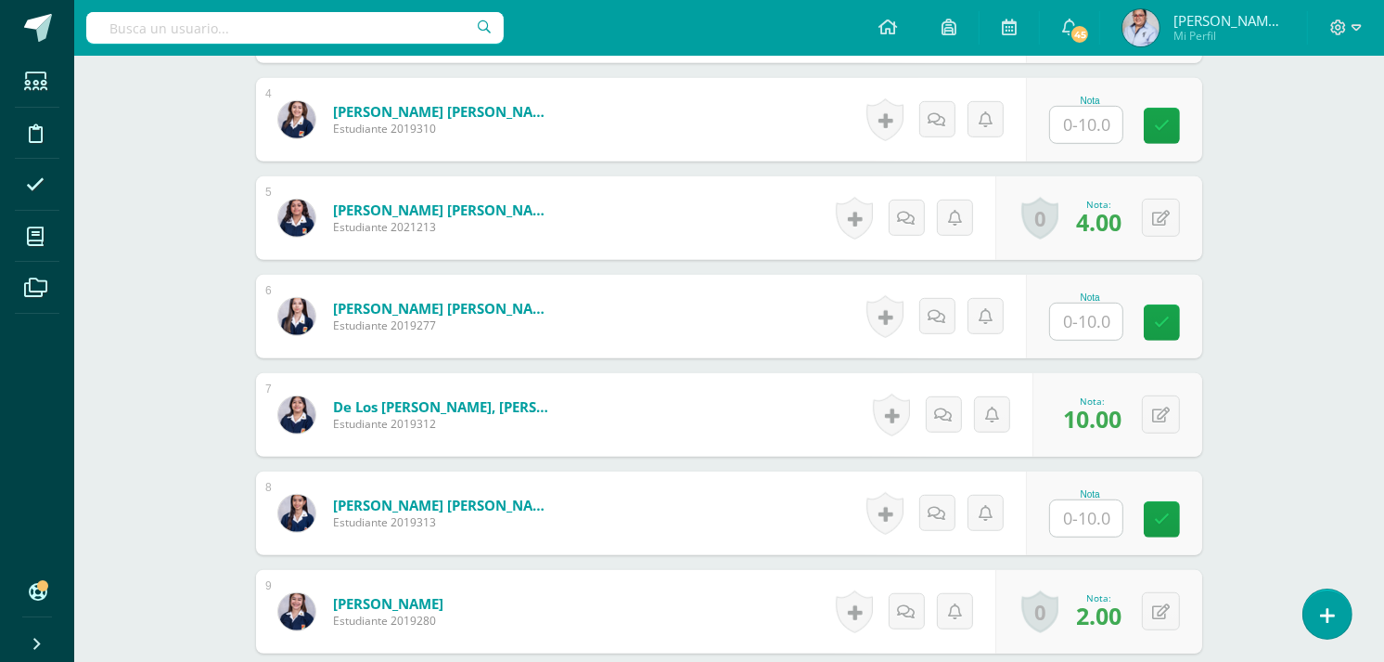
scroll to position [1134, 0]
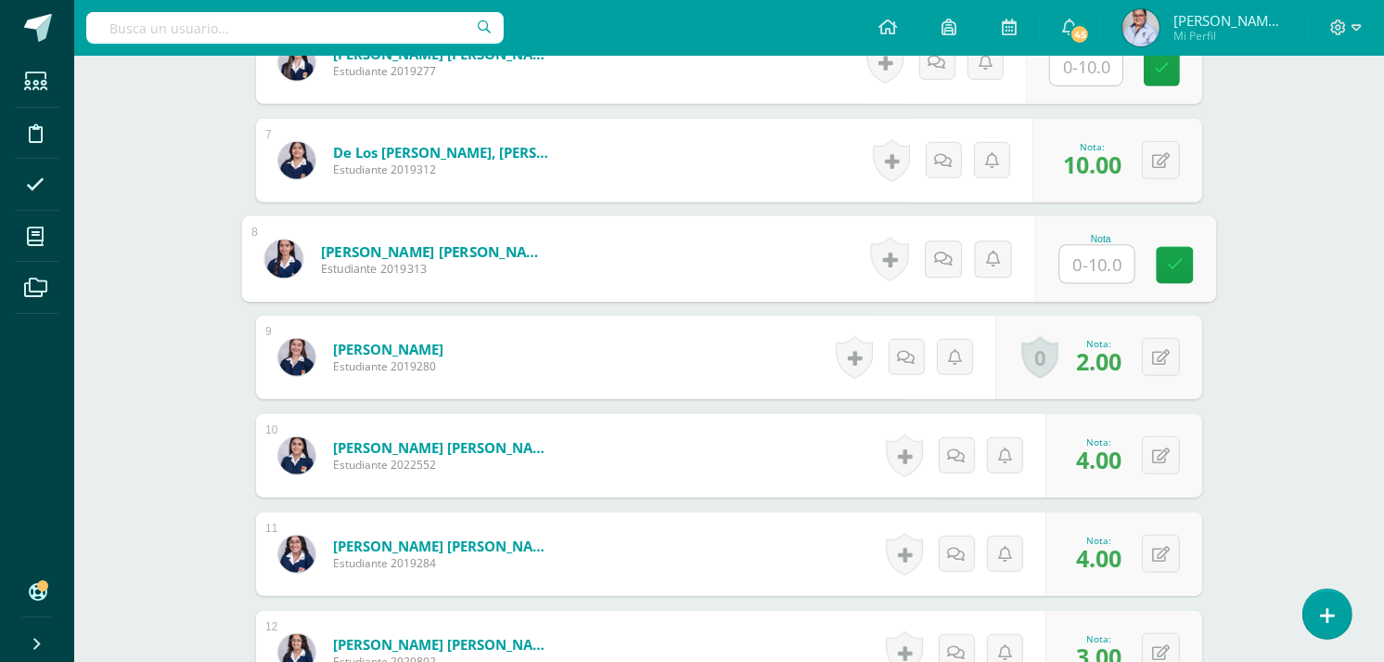
click at [1090, 266] on input "text" at bounding box center [1097, 264] width 74 height 37
type input "10"
click at [1322, 193] on div "Comunicación y Lenguaje L3 (Inglés) 5 Quinto Quinto Bachillerato en Ciencias y …" at bounding box center [729, 307] width 1310 height 2771
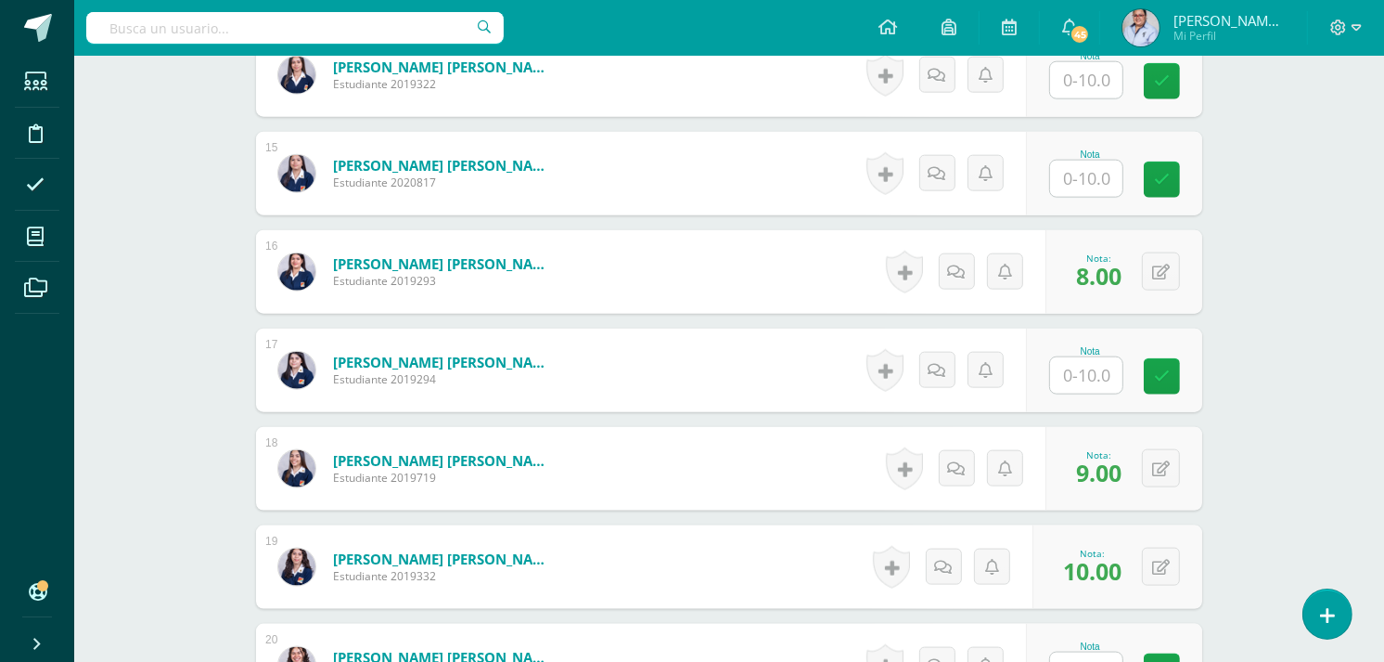
scroll to position [1959, 0]
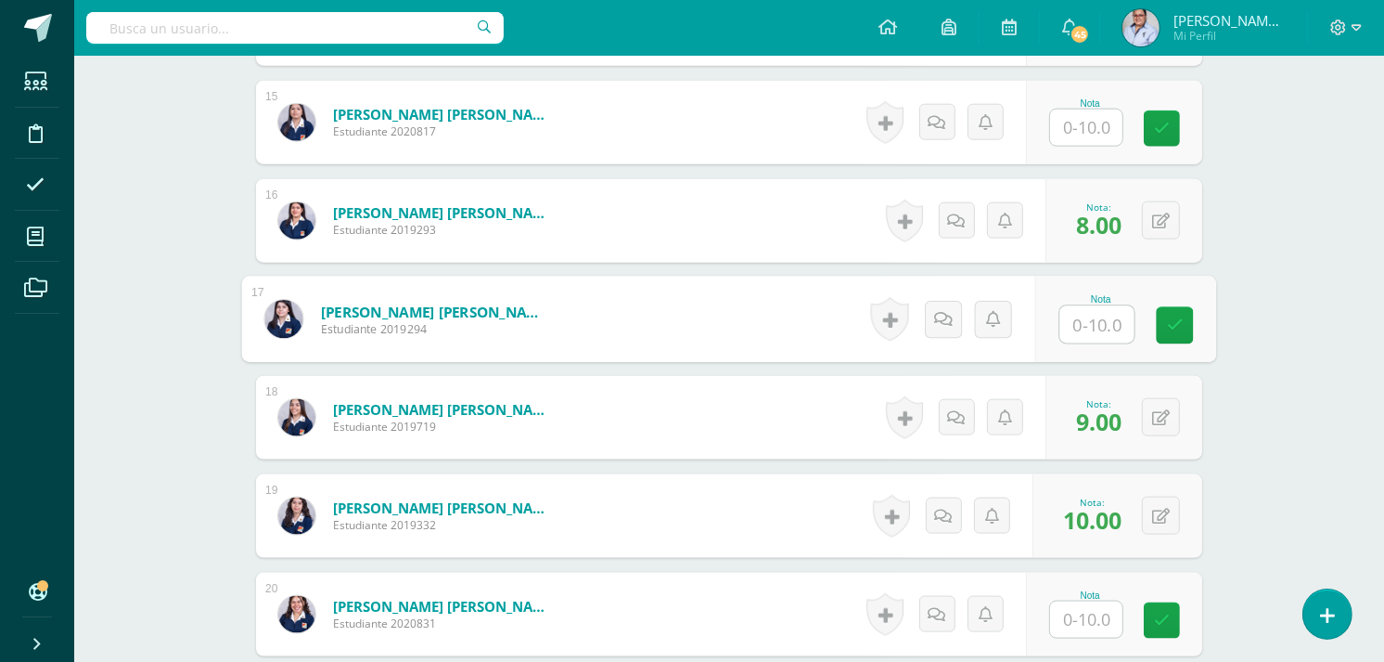
click at [1084, 323] on input "text" at bounding box center [1097, 324] width 74 height 37
type input "7"
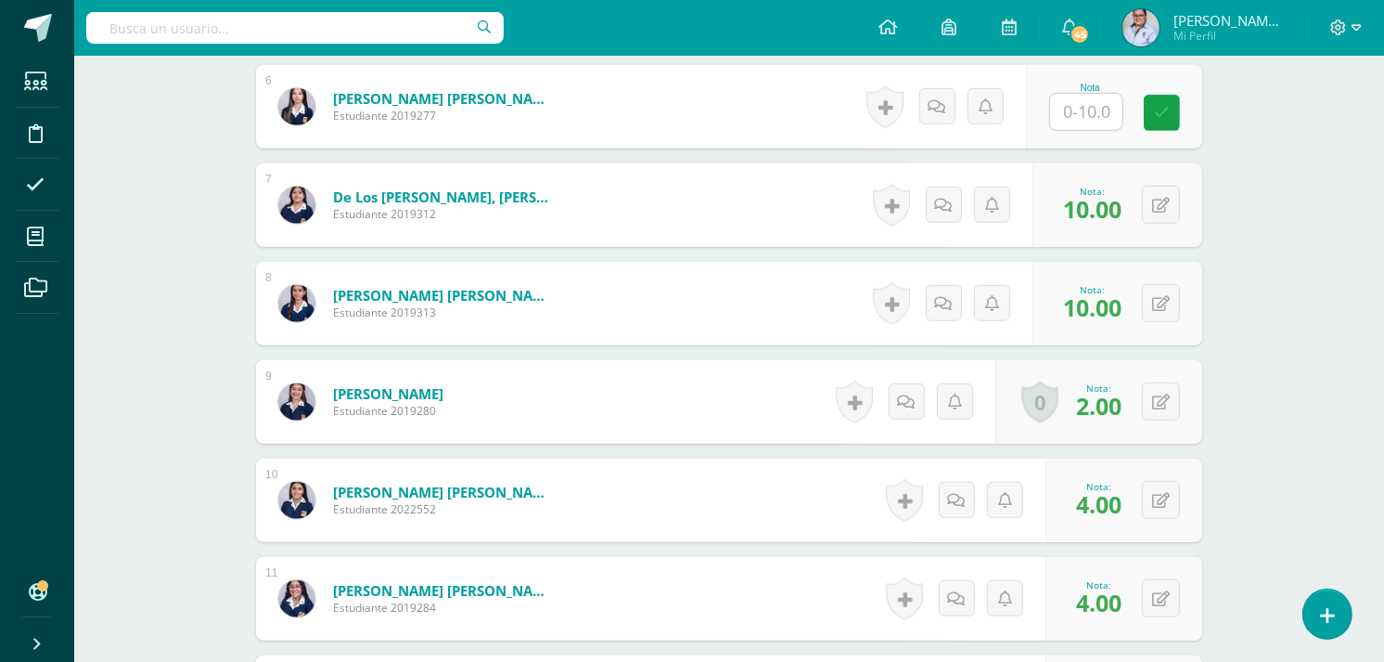
scroll to position [1031, 0]
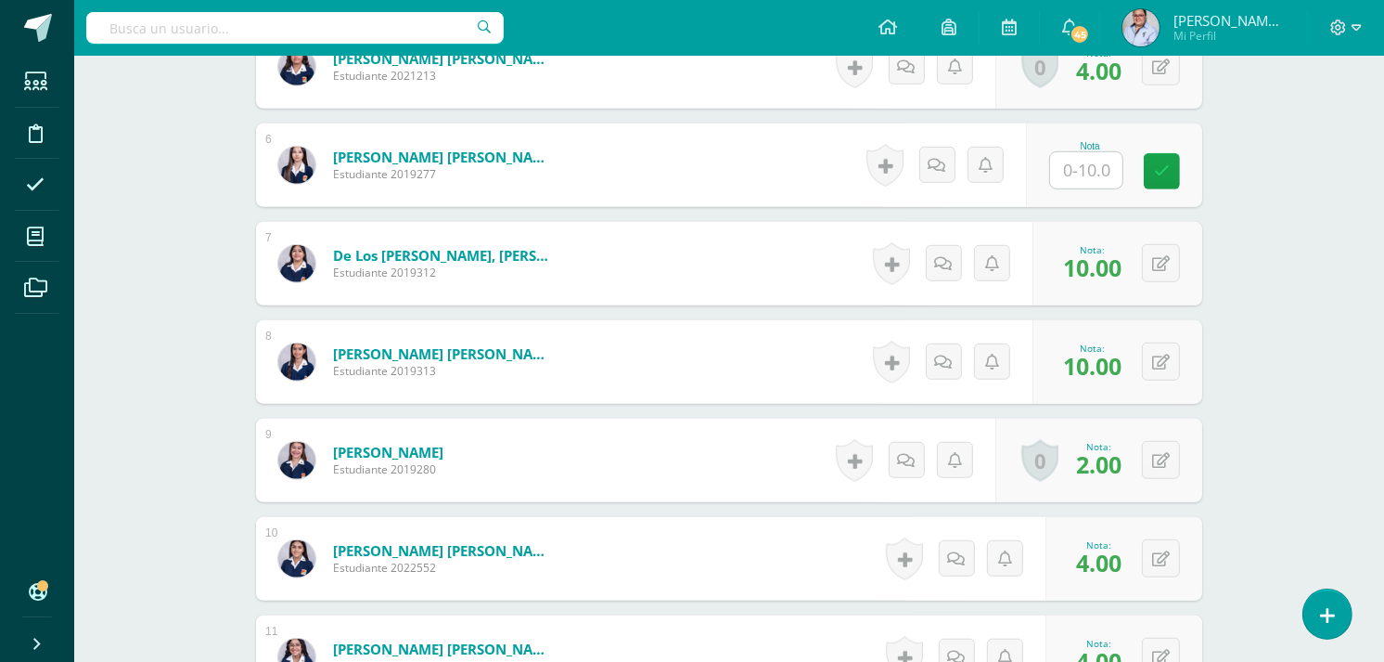
click at [1088, 168] on input "text" at bounding box center [1086, 170] width 72 height 36
type input "4"
click at [1290, 205] on div "Comunicación y Lenguaje L3 (Inglés) 5 Quinto Quinto Bachillerato en Ciencias y …" at bounding box center [729, 410] width 1310 height 2771
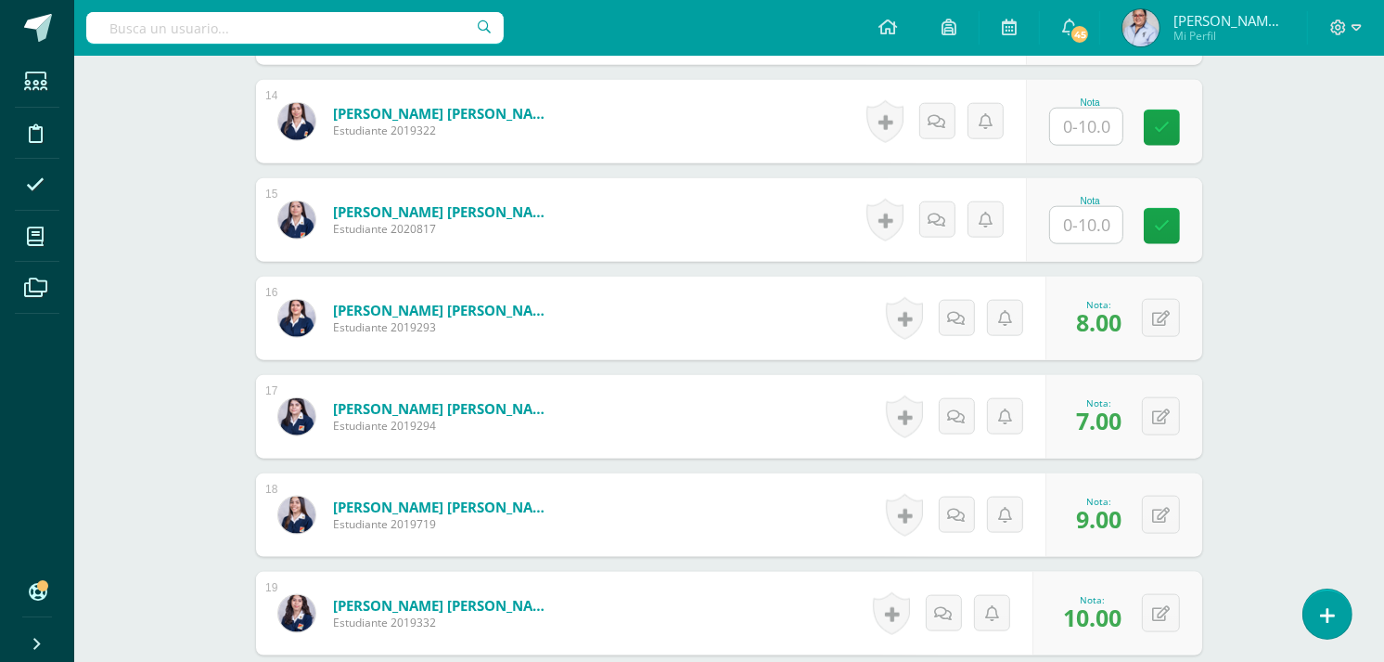
scroll to position [2165, 0]
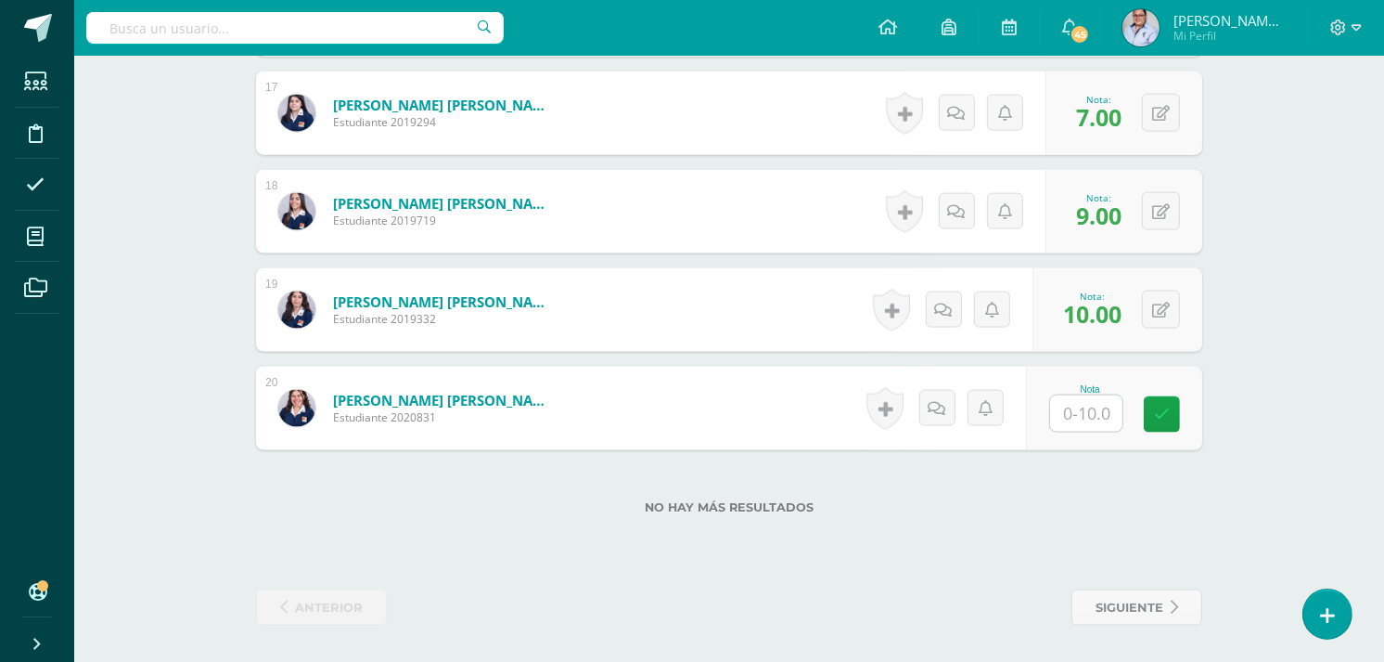
click at [1104, 413] on input "text" at bounding box center [1086, 413] width 72 height 36
type input "6"
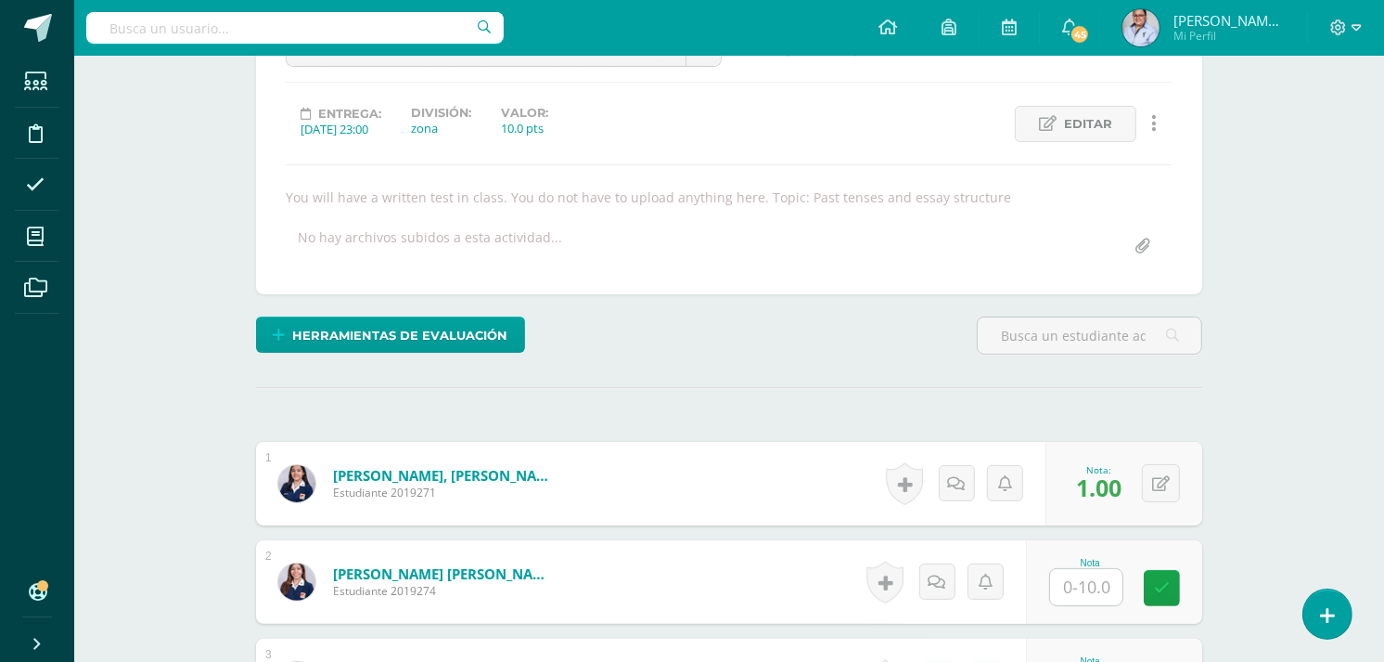
scroll to position [618, 0]
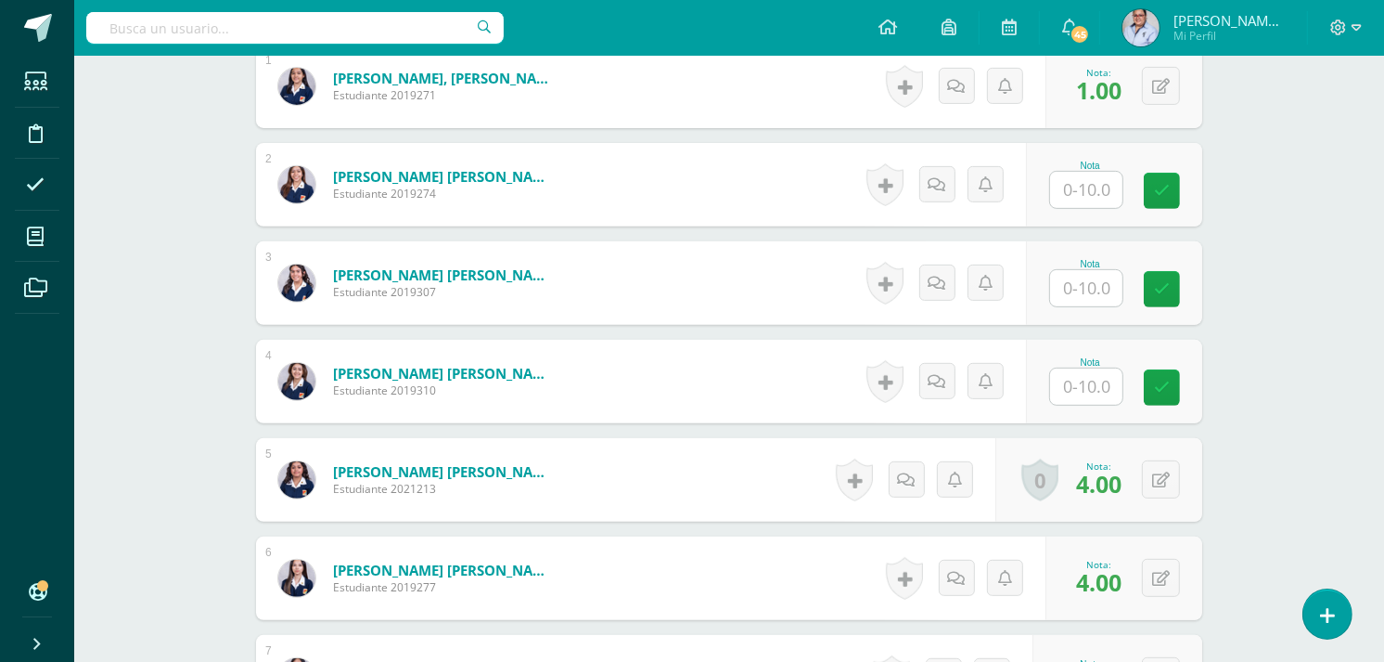
click at [1089, 184] on input "text" at bounding box center [1086, 190] width 72 height 36
type input "5"
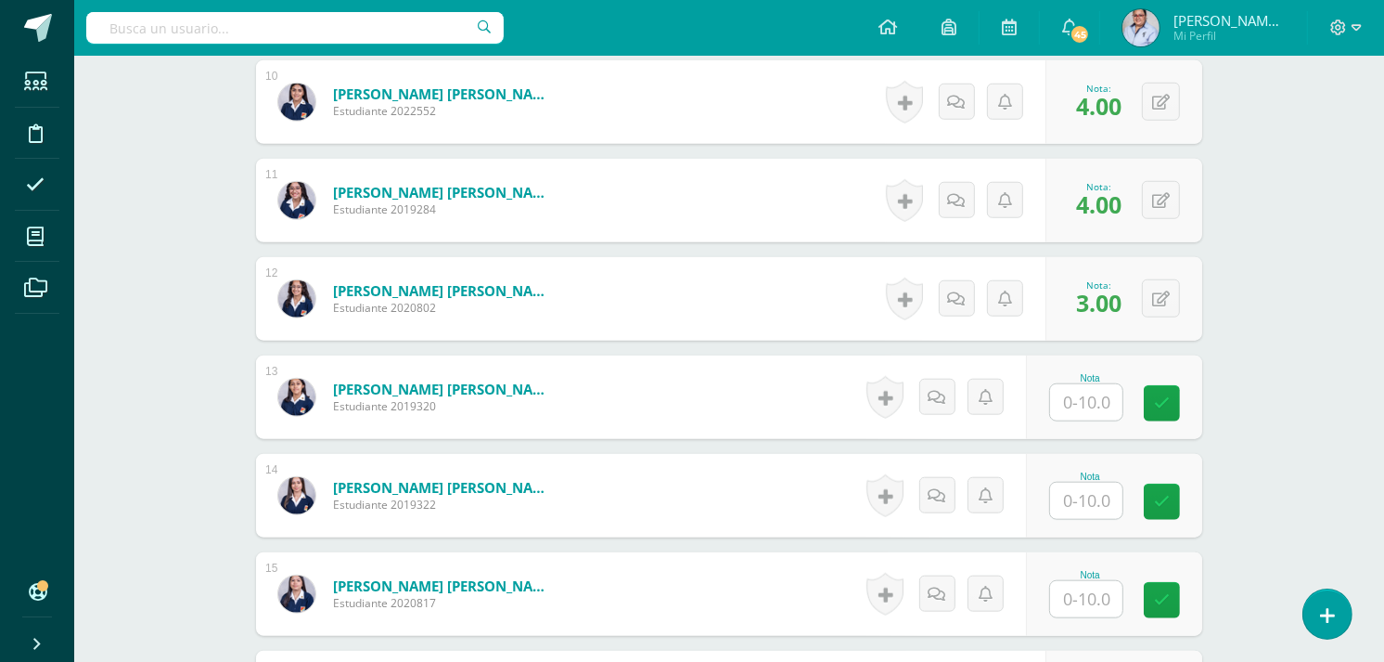
scroll to position [1752, 0]
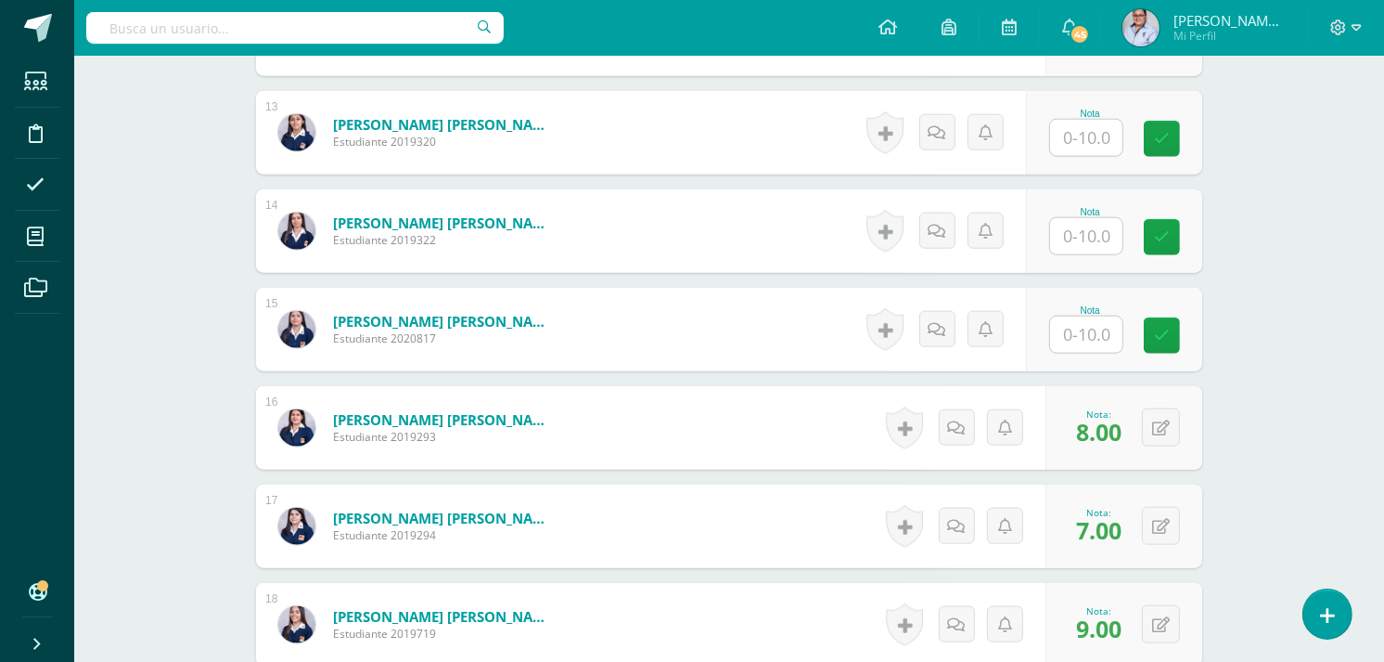
click at [1105, 241] on input "text" at bounding box center [1086, 236] width 72 height 36
type input "6"
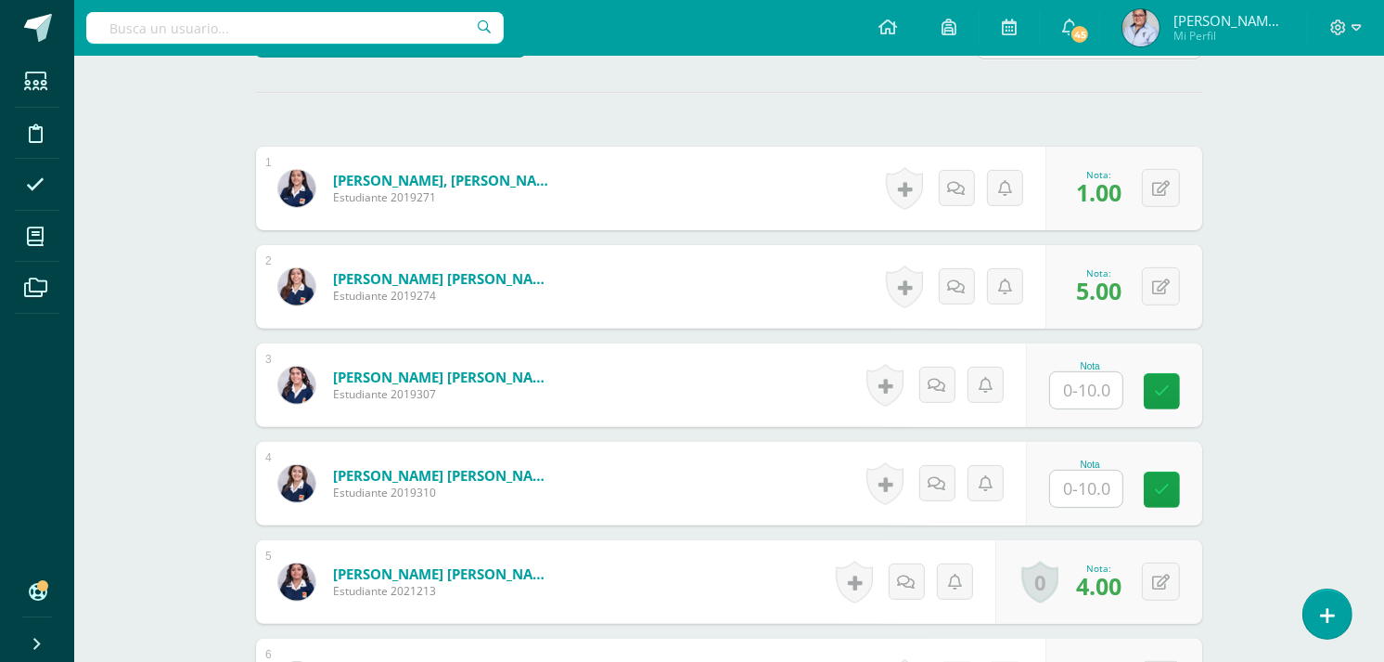
scroll to position [515, 0]
click at [1064, 390] on input "text" at bounding box center [1086, 391] width 72 height 36
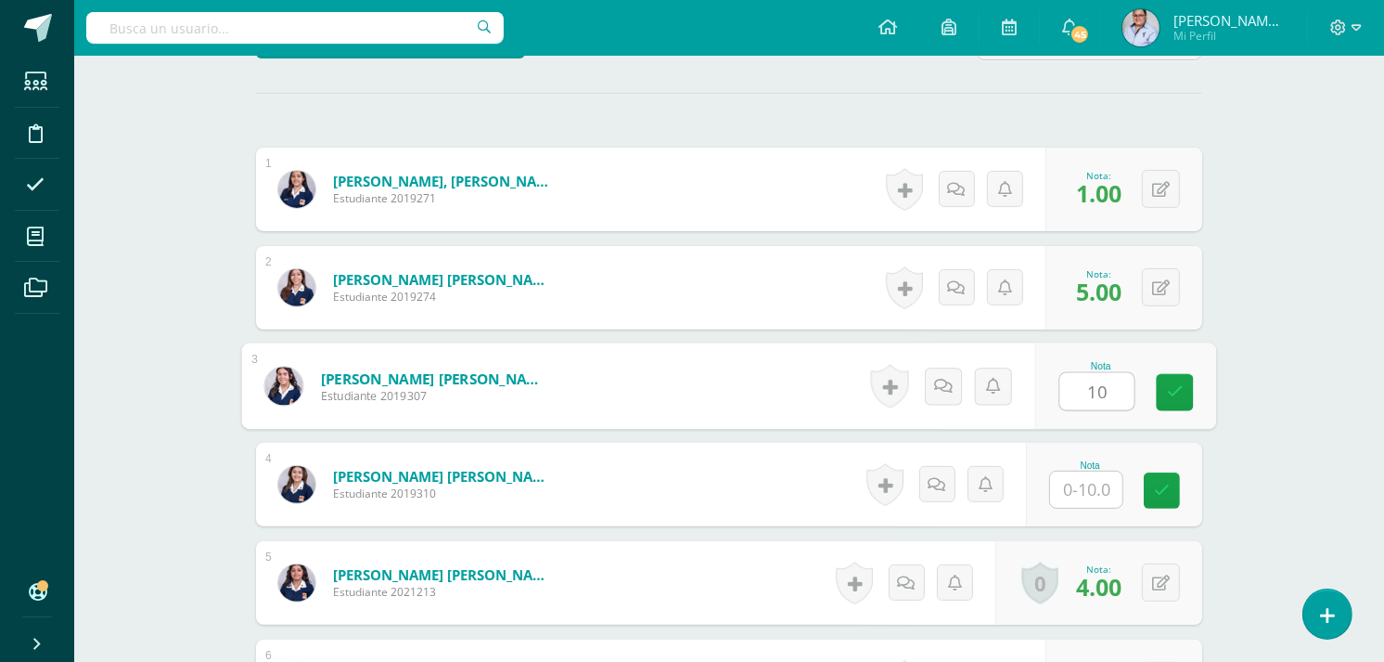
type input "10"
click at [1098, 486] on input "text" at bounding box center [1086, 489] width 72 height 36
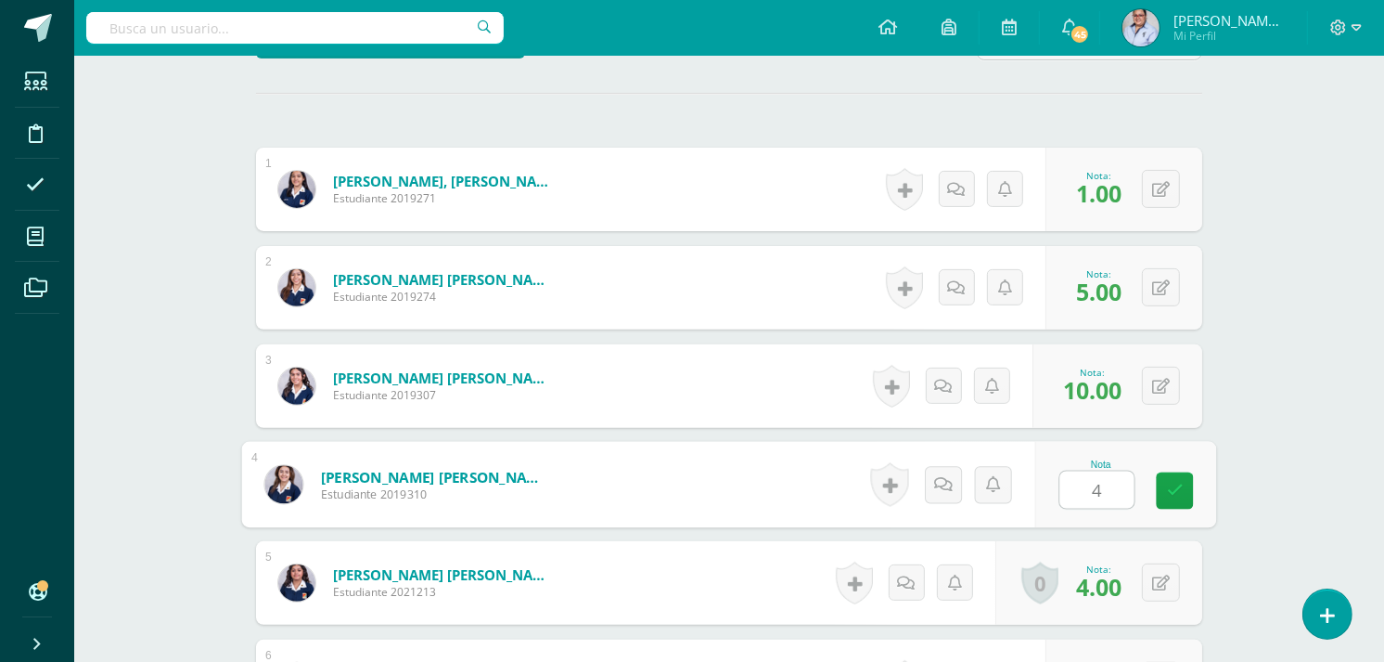
type input "4"
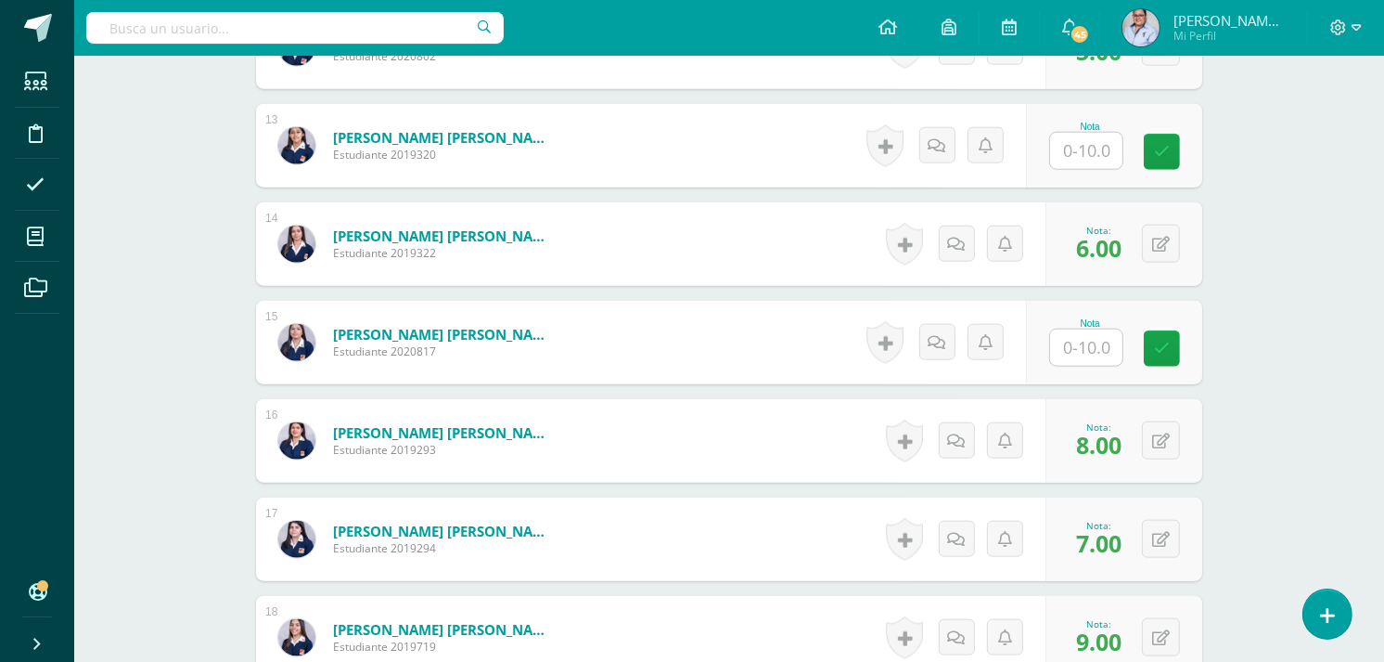
scroll to position [1752, 0]
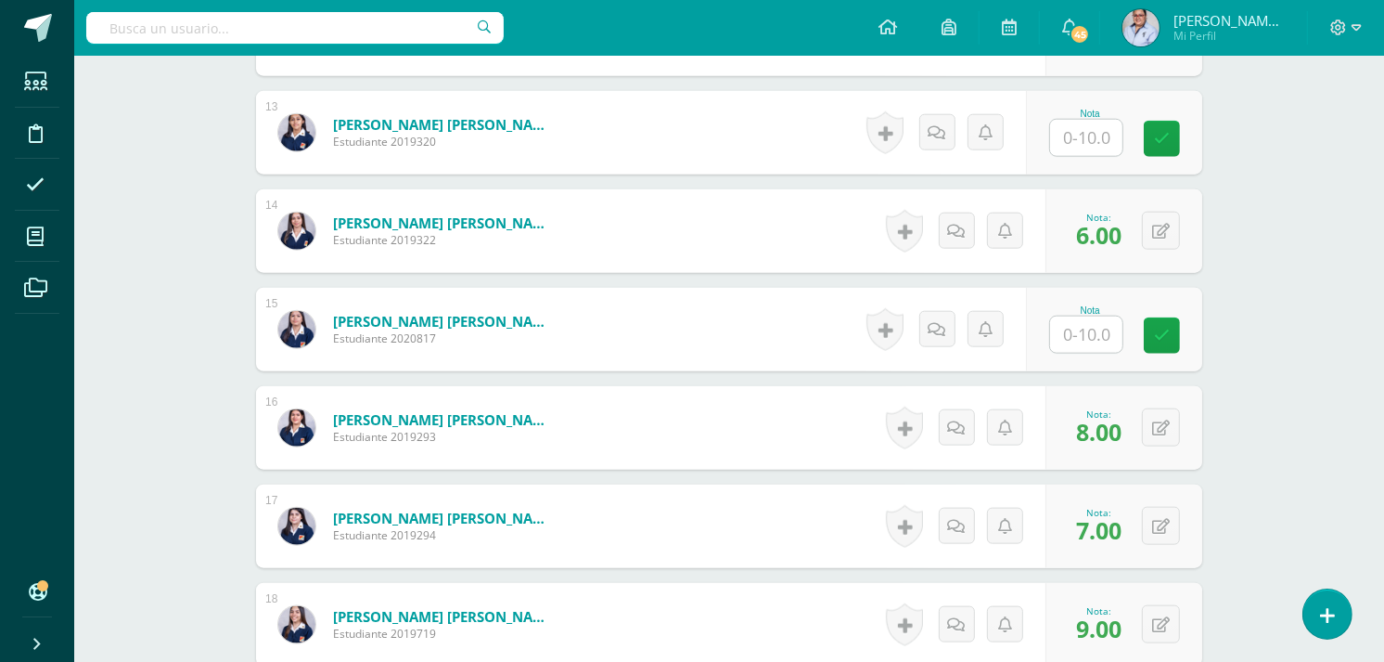
click at [1098, 330] on input "text" at bounding box center [1086, 334] width 72 height 36
type input "10"
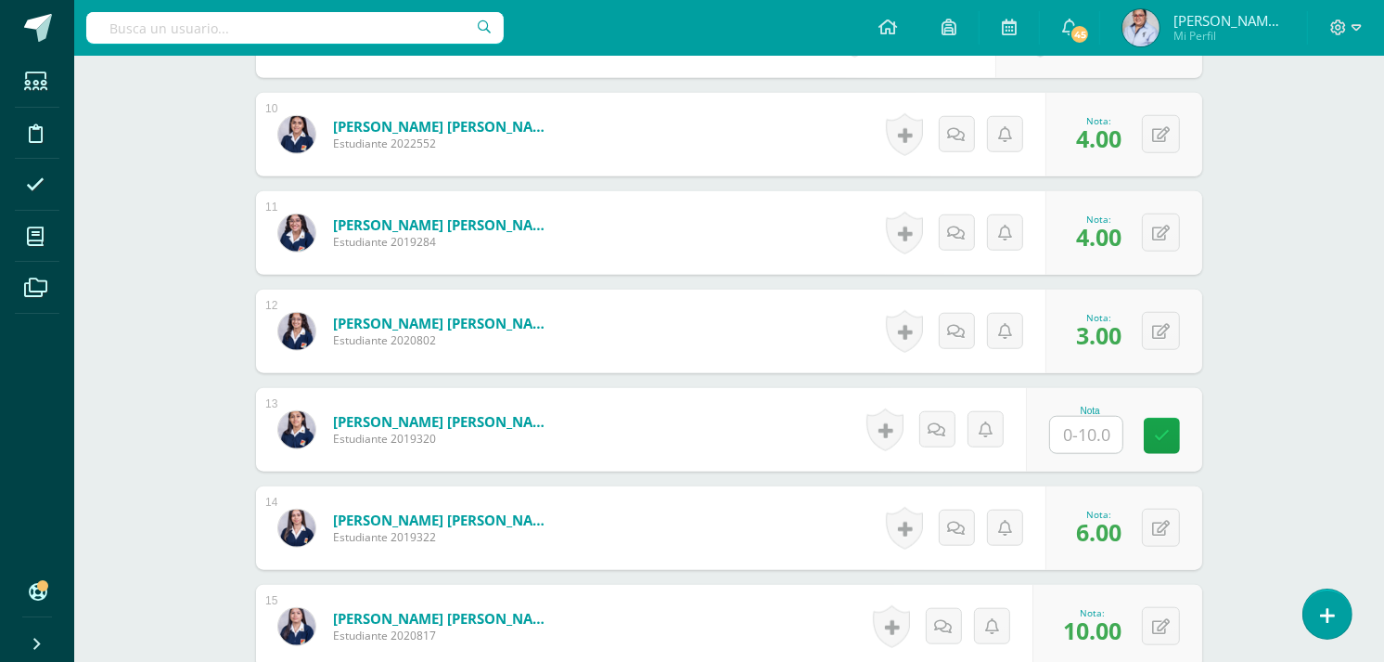
scroll to position [1443, 0]
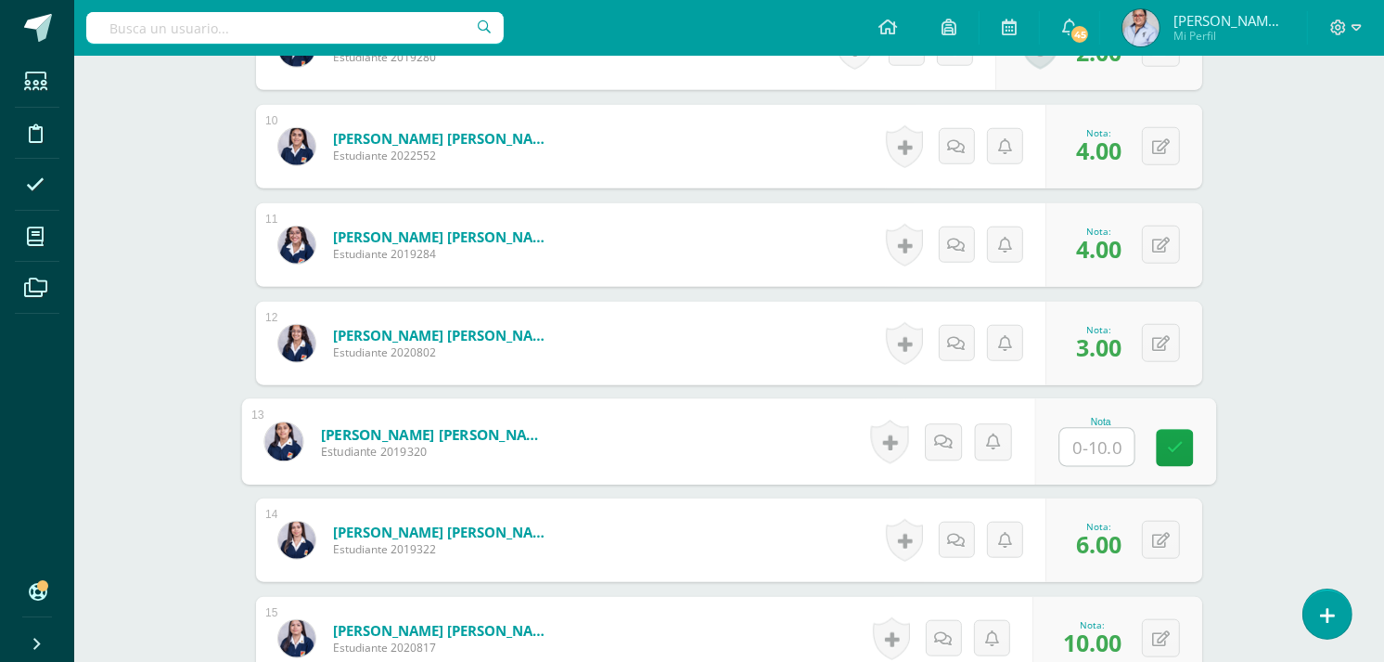
click at [1062, 448] on input "text" at bounding box center [1097, 447] width 74 height 37
type input "10"
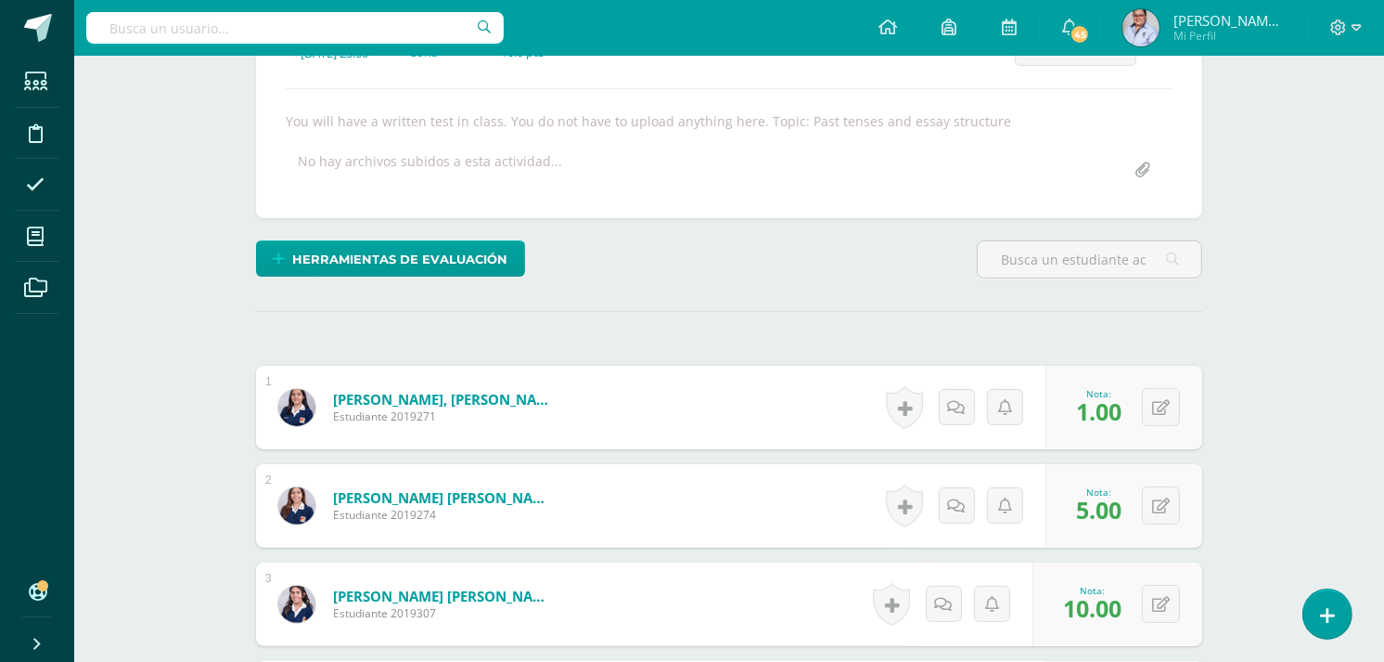
scroll to position [0, 0]
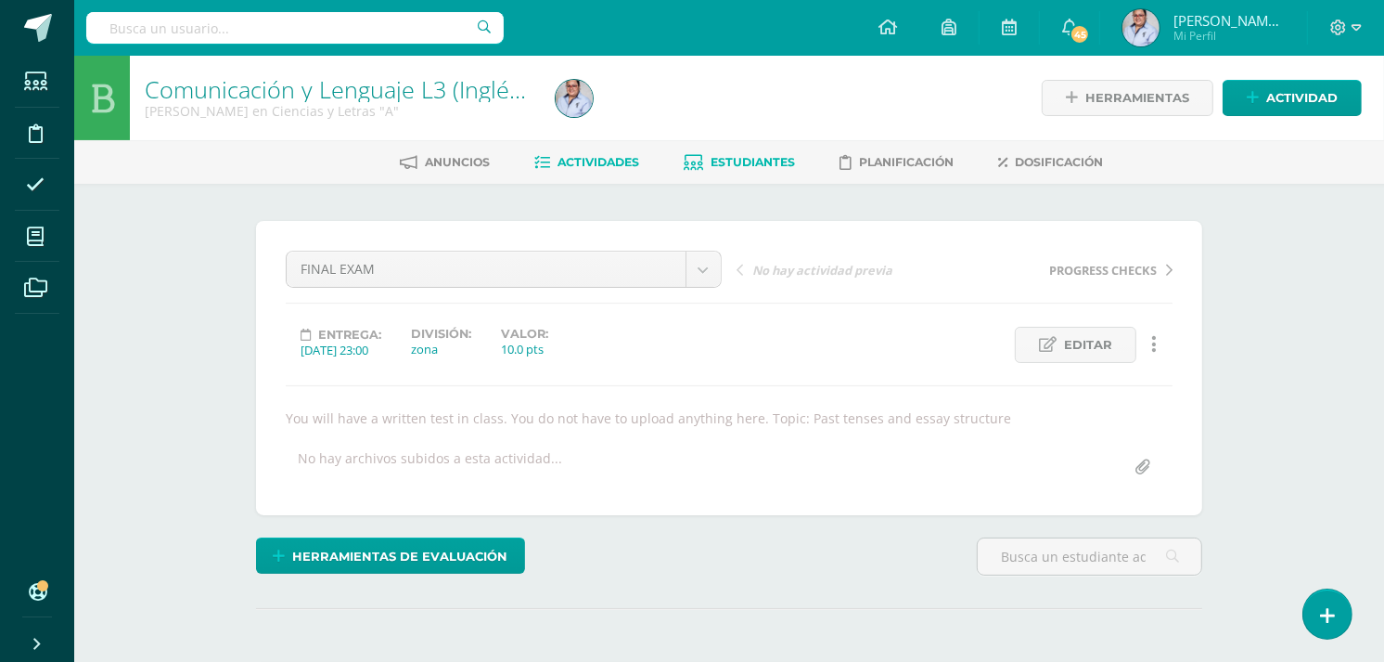
click at [771, 163] on span "Estudiantes" at bounding box center [753, 162] width 84 height 14
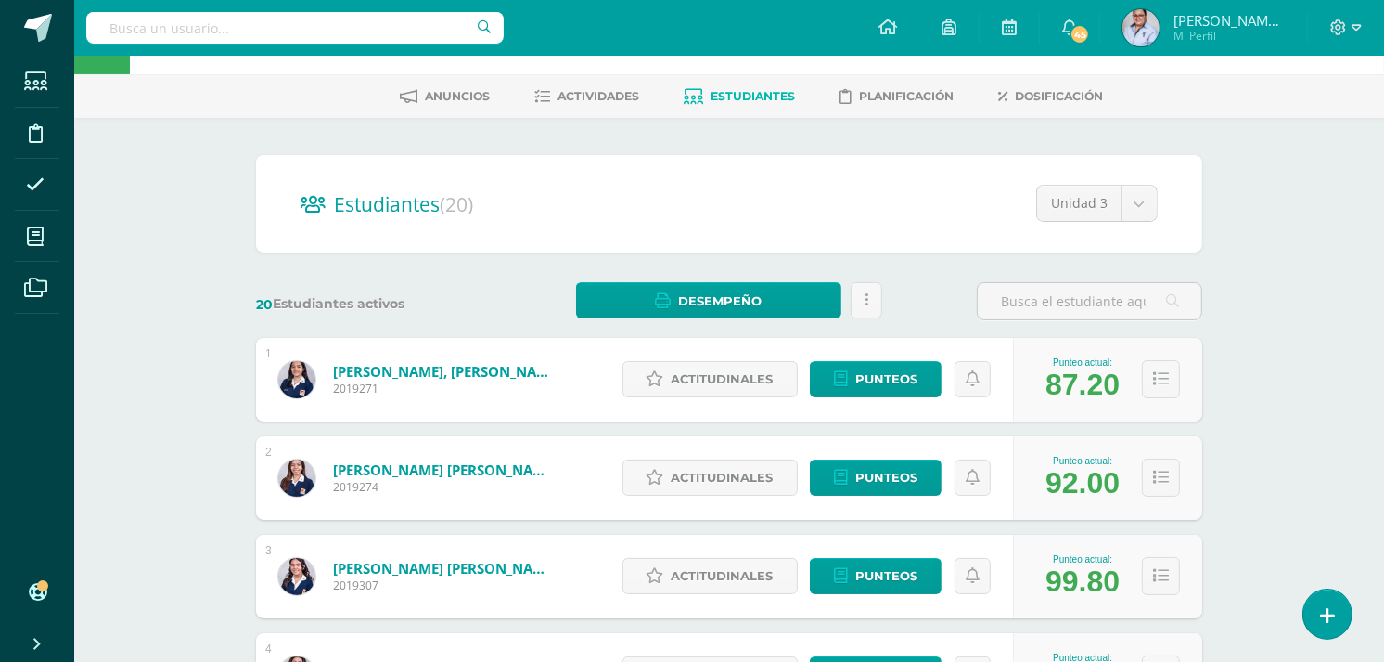
scroll to position [103, 0]
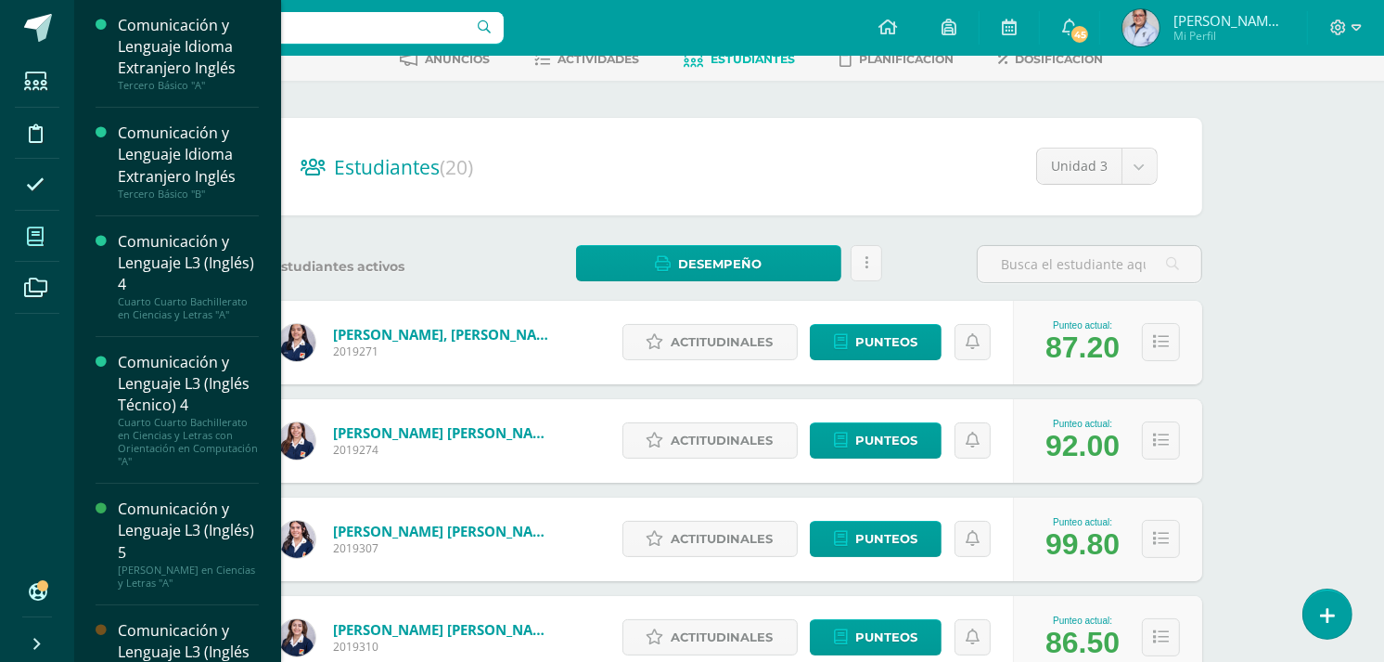
click at [38, 243] on icon at bounding box center [35, 236] width 17 height 19
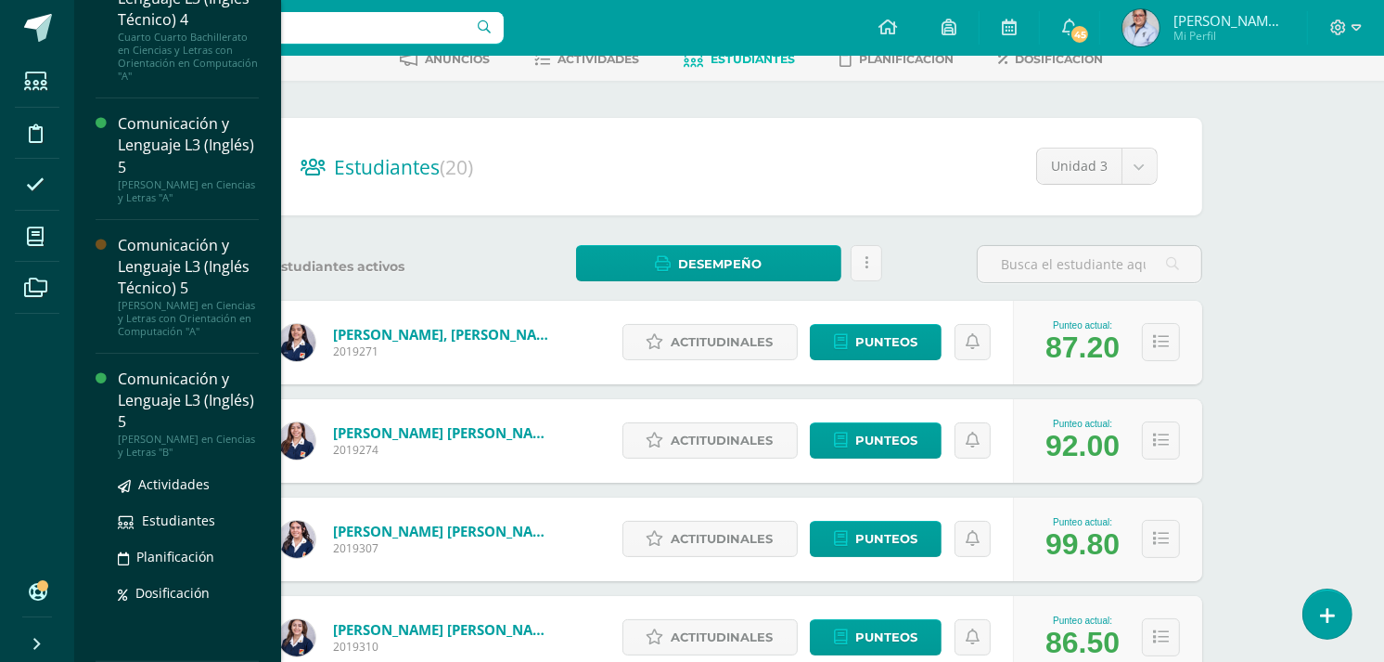
scroll to position [397, 0]
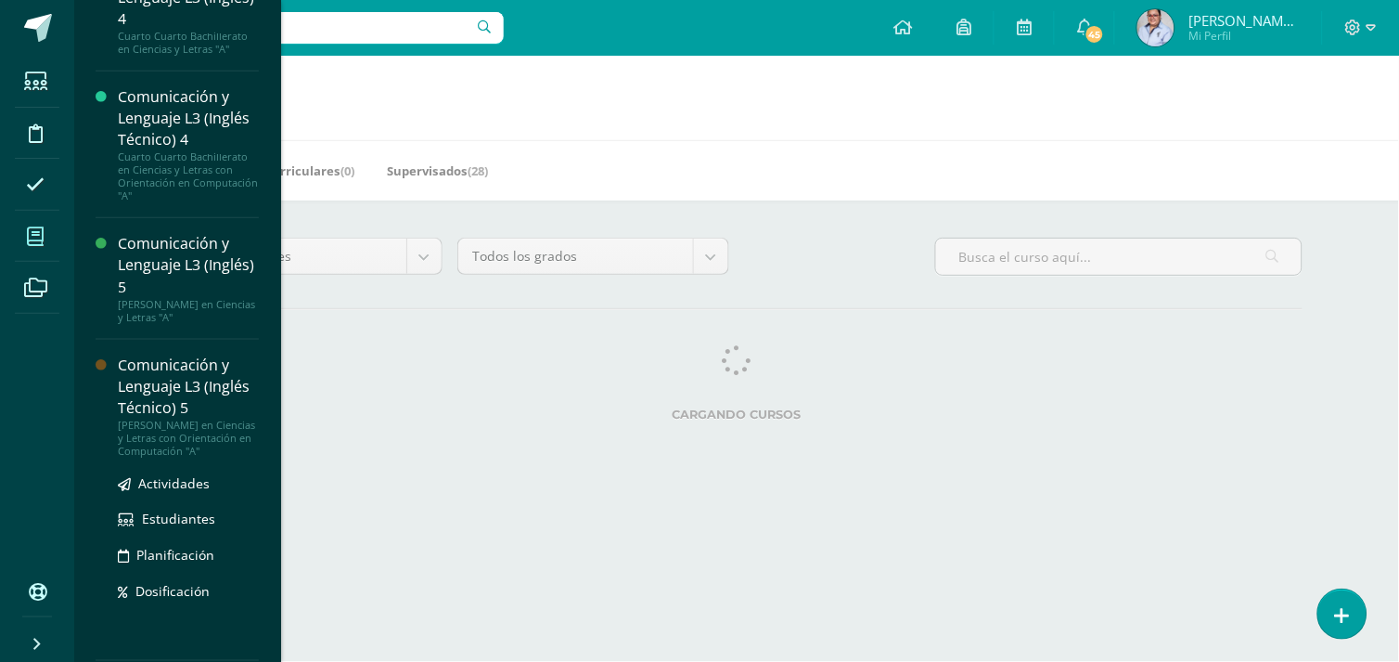
scroll to position [266, 0]
click at [169, 526] on span "Estudiantes" at bounding box center [178, 518] width 73 height 18
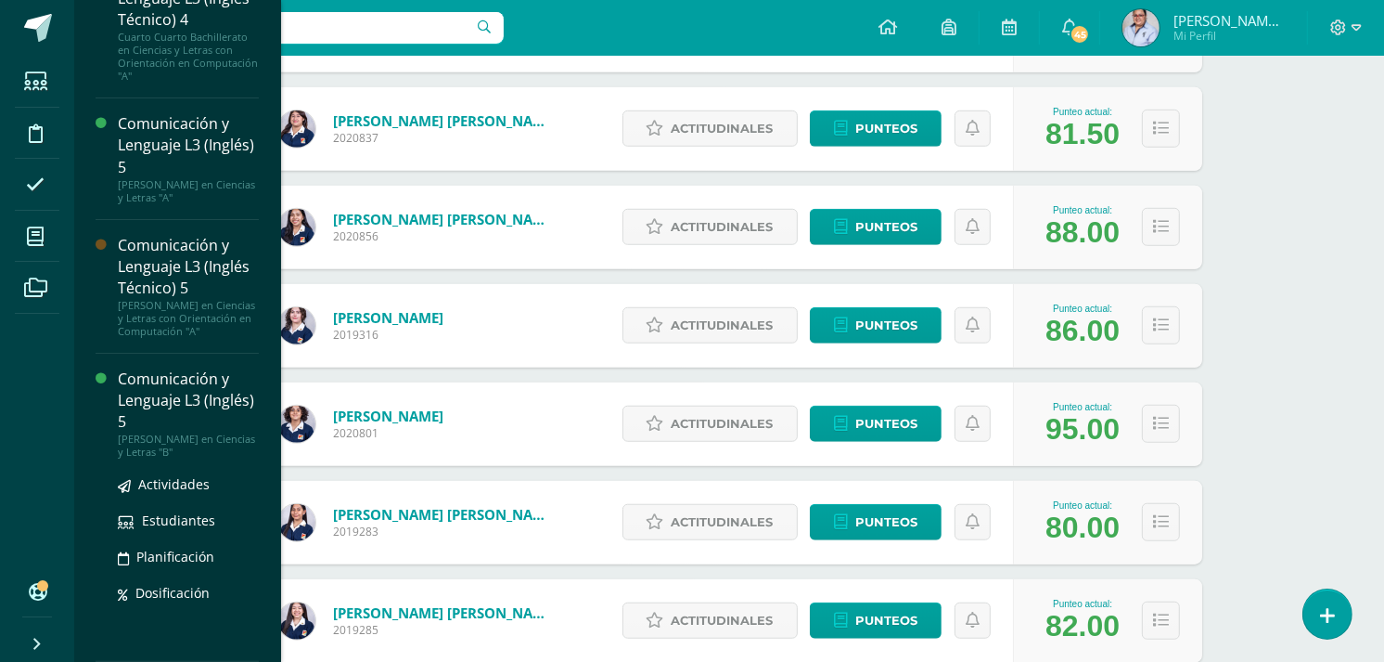
scroll to position [1237, 0]
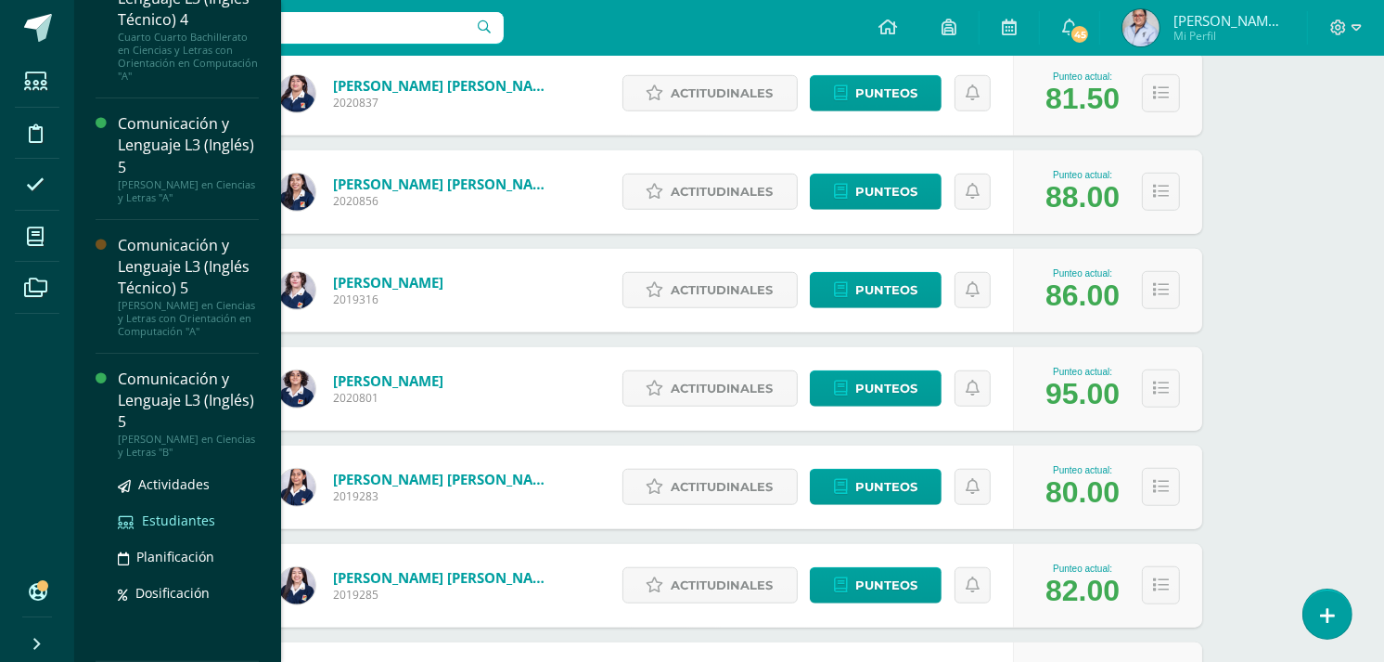
click at [169, 522] on span "Estudiantes" at bounding box center [178, 520] width 73 height 18
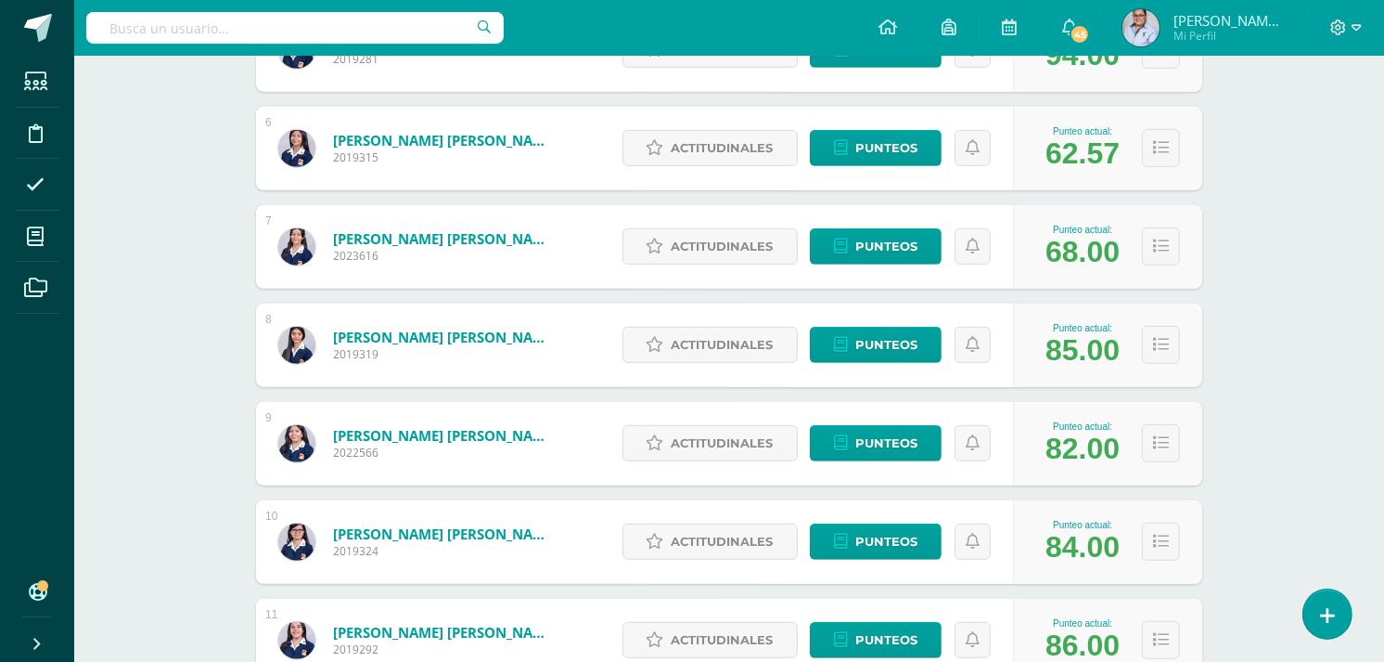
scroll to position [824, 0]
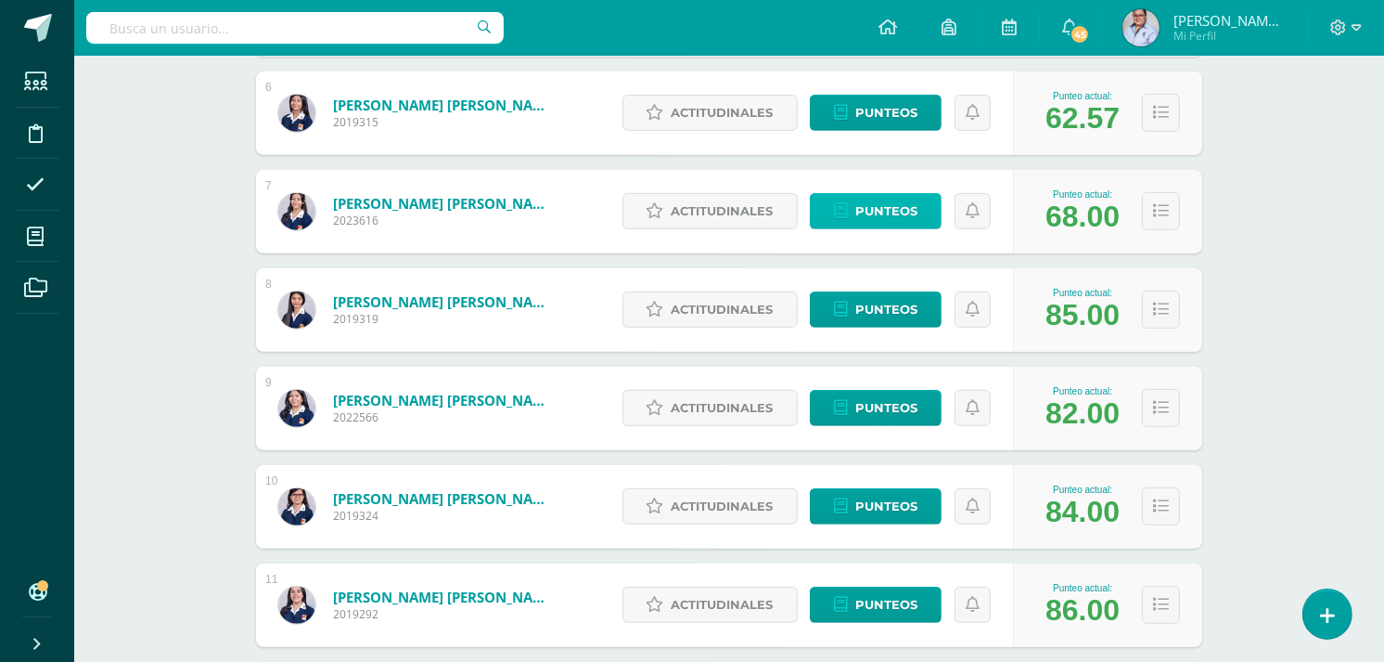
click at [891, 220] on span "Punteos" at bounding box center [886, 211] width 62 height 34
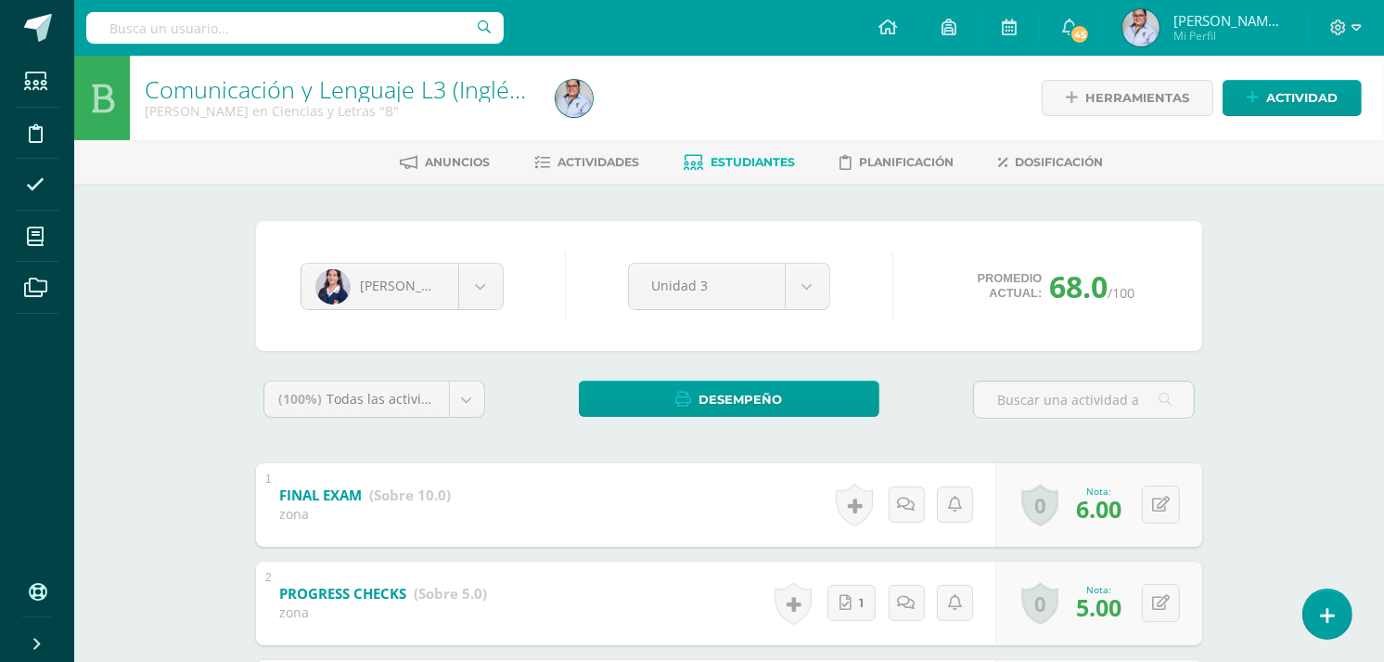
click at [734, 161] on span "Estudiantes" at bounding box center [753, 162] width 84 height 14
